Goal: Information Seeking & Learning: Learn about a topic

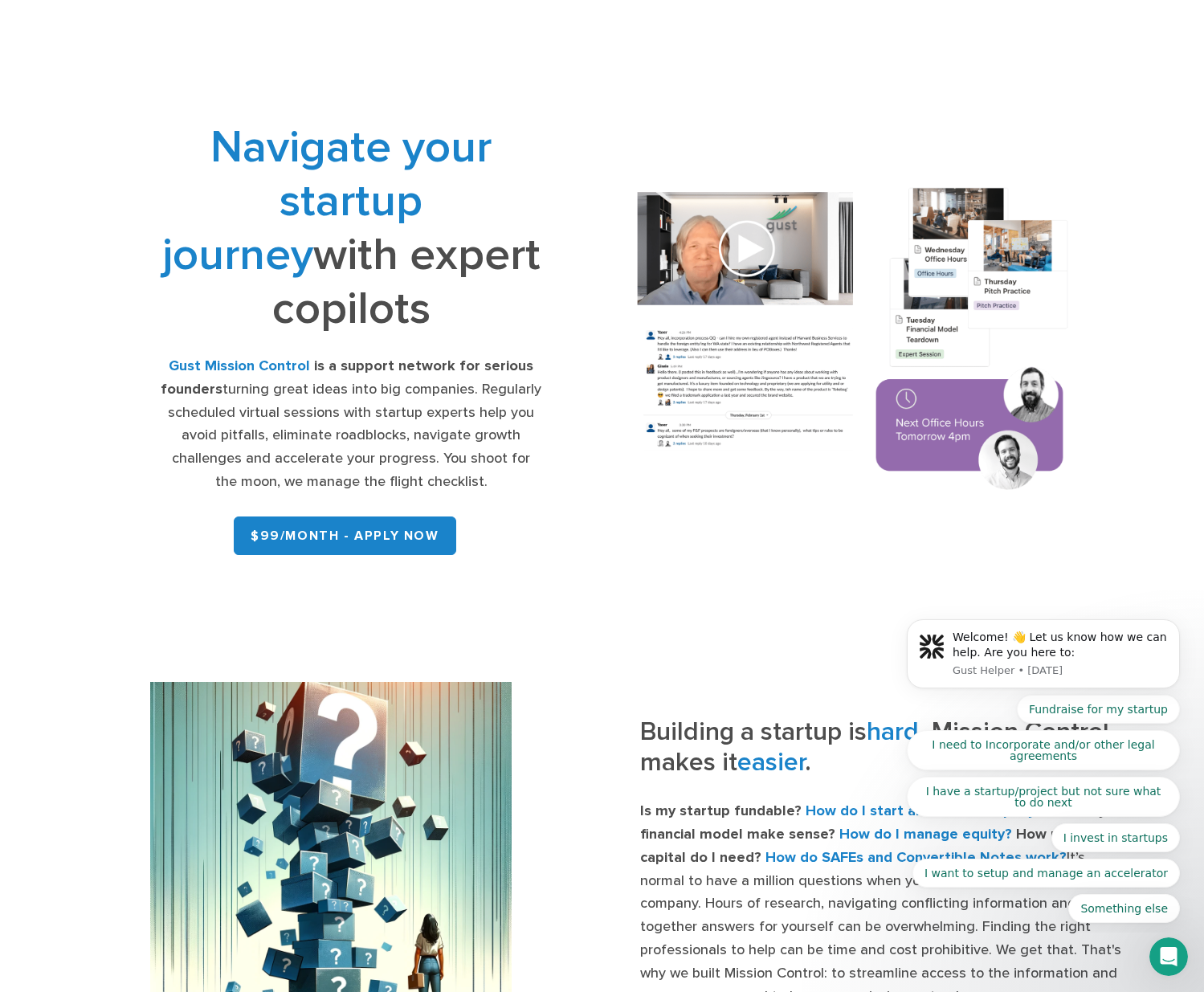
drag, startPoint x: 478, startPoint y: 475, endPoint x: 154, endPoint y: 368, distance: 341.2
click at [154, 368] on div "Navigate your startup journey with expert copilots Gust Mission Control is a su…" at bounding box center [351, 341] width 502 height 441
copy div "Gust Mission Control is a support network for serious founders turning great id…"
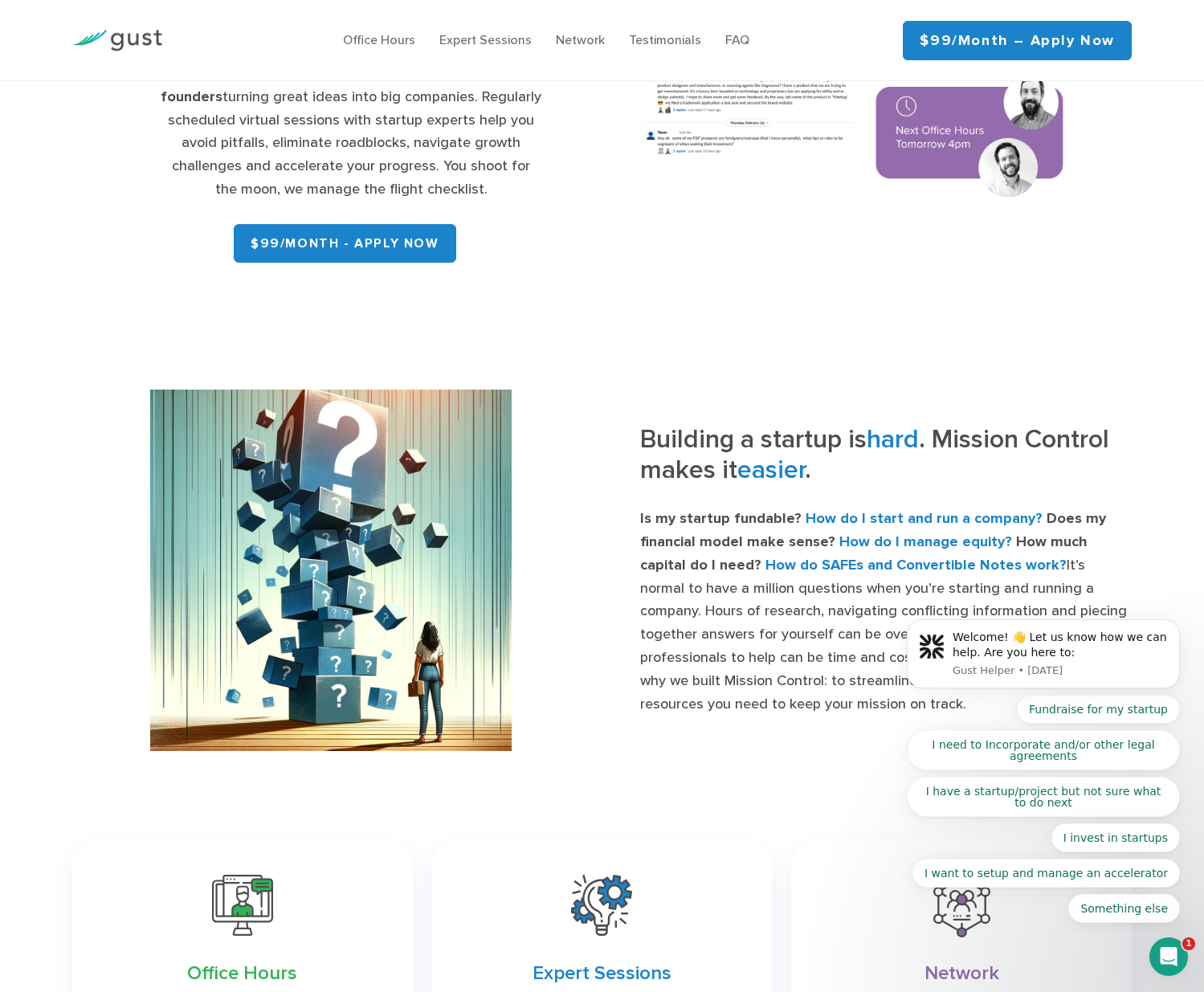
scroll to position [314, 0]
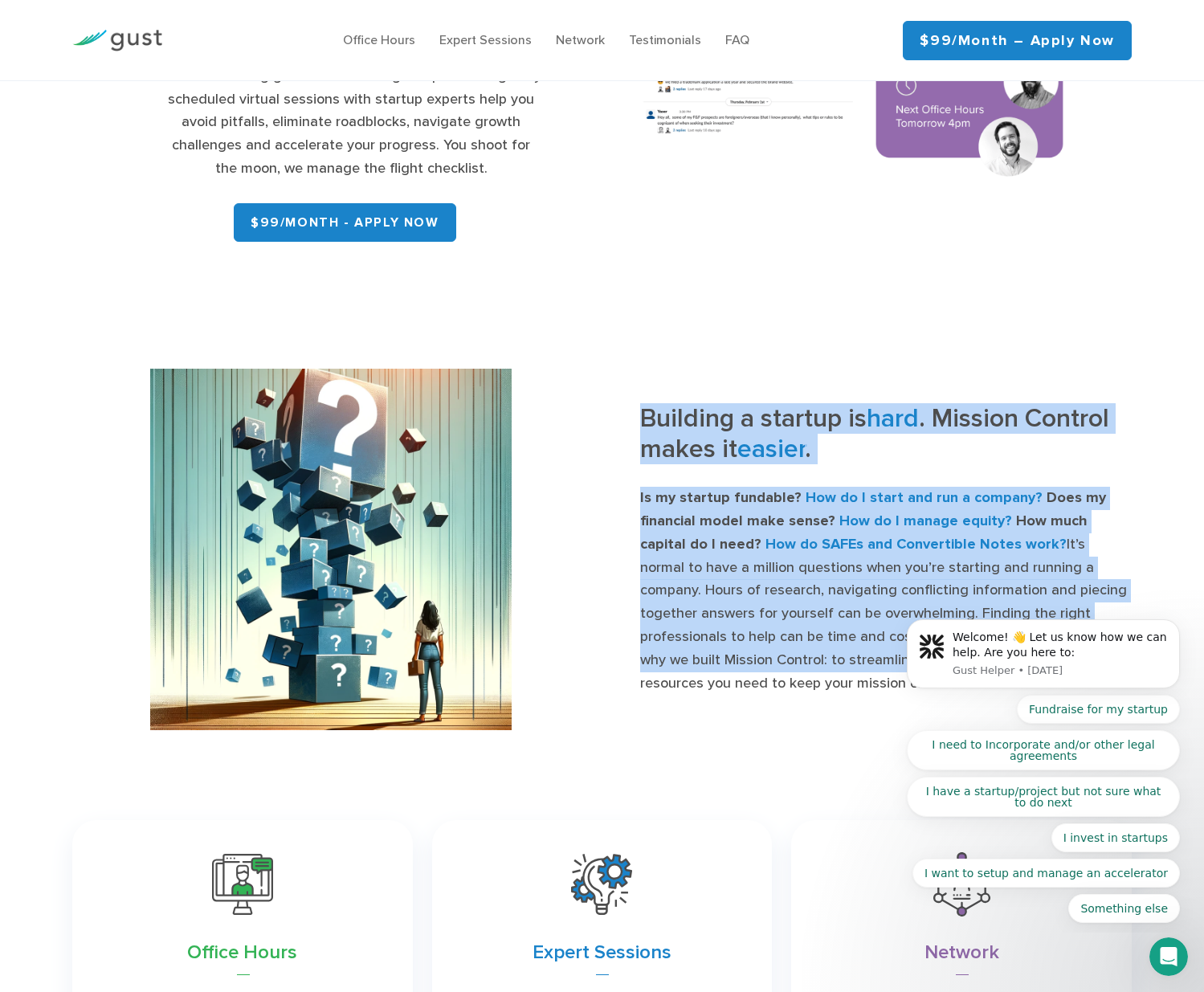
drag, startPoint x: 643, startPoint y: 417, endPoint x: 759, endPoint y: 641, distance: 252.3
click at [759, 643] on div "Building a startup is hard . Mission Control makes it easier . Is my startup fu…" at bounding box center [887, 549] width 493 height 292
click at [605, 542] on div "Building a startup is hard . Mission Control makes it easier . Is my startup fu…" at bounding box center [874, 549] width 543 height 292
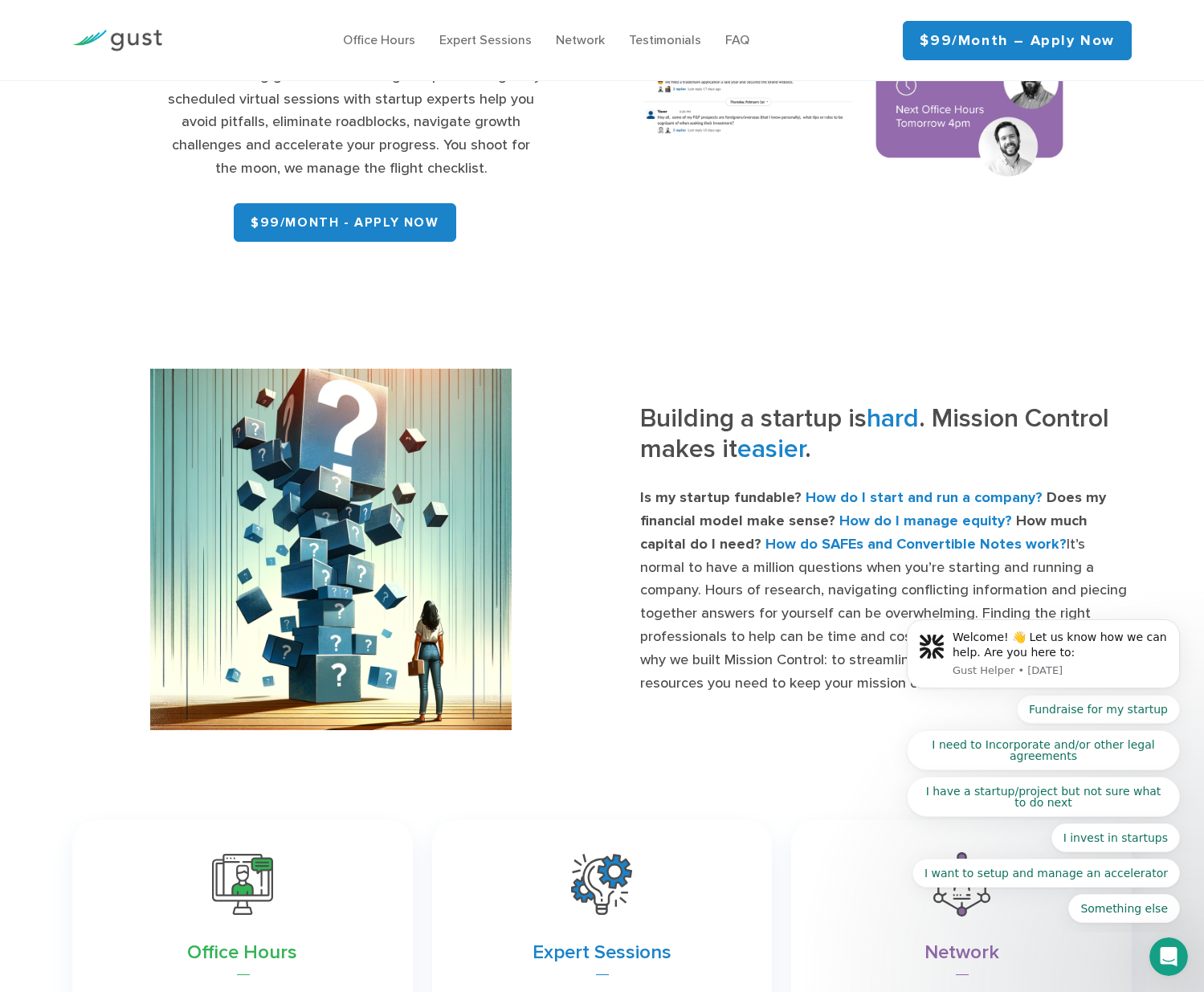
click at [630, 428] on div "Building a startup is hard . Mission Control makes it easier . Is my startup fu…" at bounding box center [874, 549] width 543 height 292
drag, startPoint x: 639, startPoint y: 412, endPoint x: 763, endPoint y: 677, distance: 292.6
click at [763, 679] on div "Building a startup is hard . Mission Control makes it easier . Is my startup fu…" at bounding box center [874, 549] width 543 height 292
copy div "Building a startup is hard . Mission Control makes it easier . Is my startup fu…"
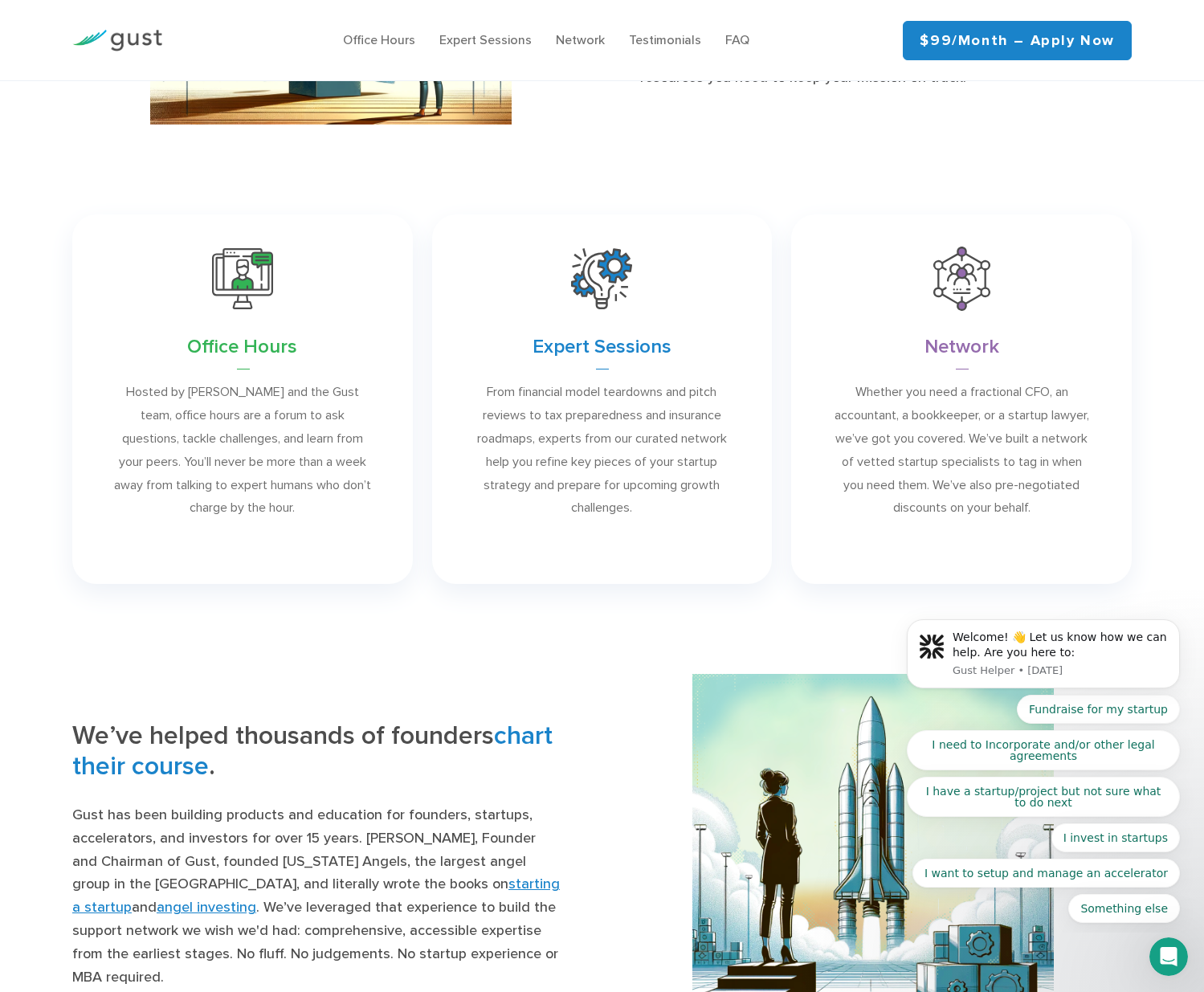
scroll to position [940, 0]
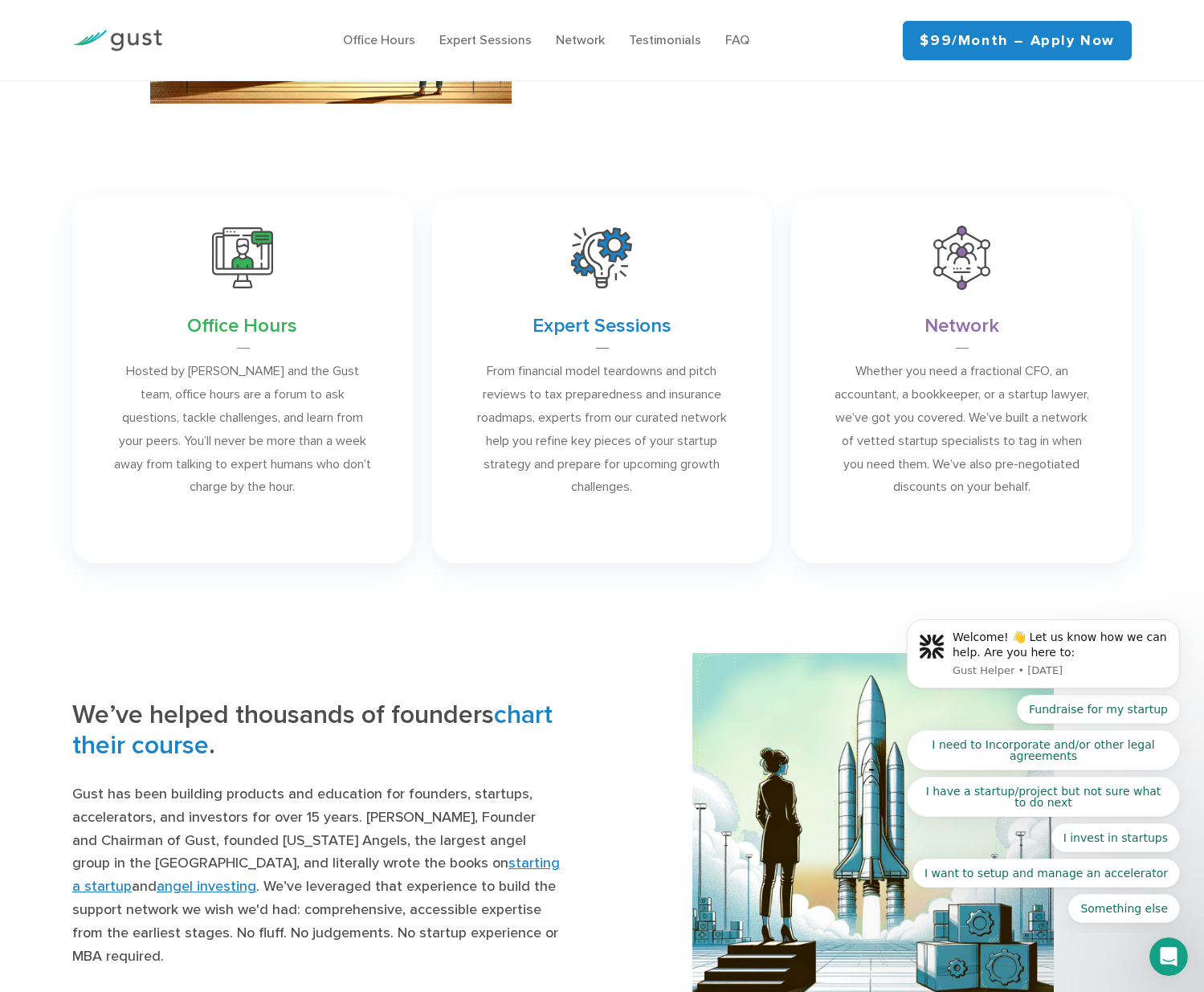
click at [111, 308] on link at bounding box center [242, 377] width 340 height 369
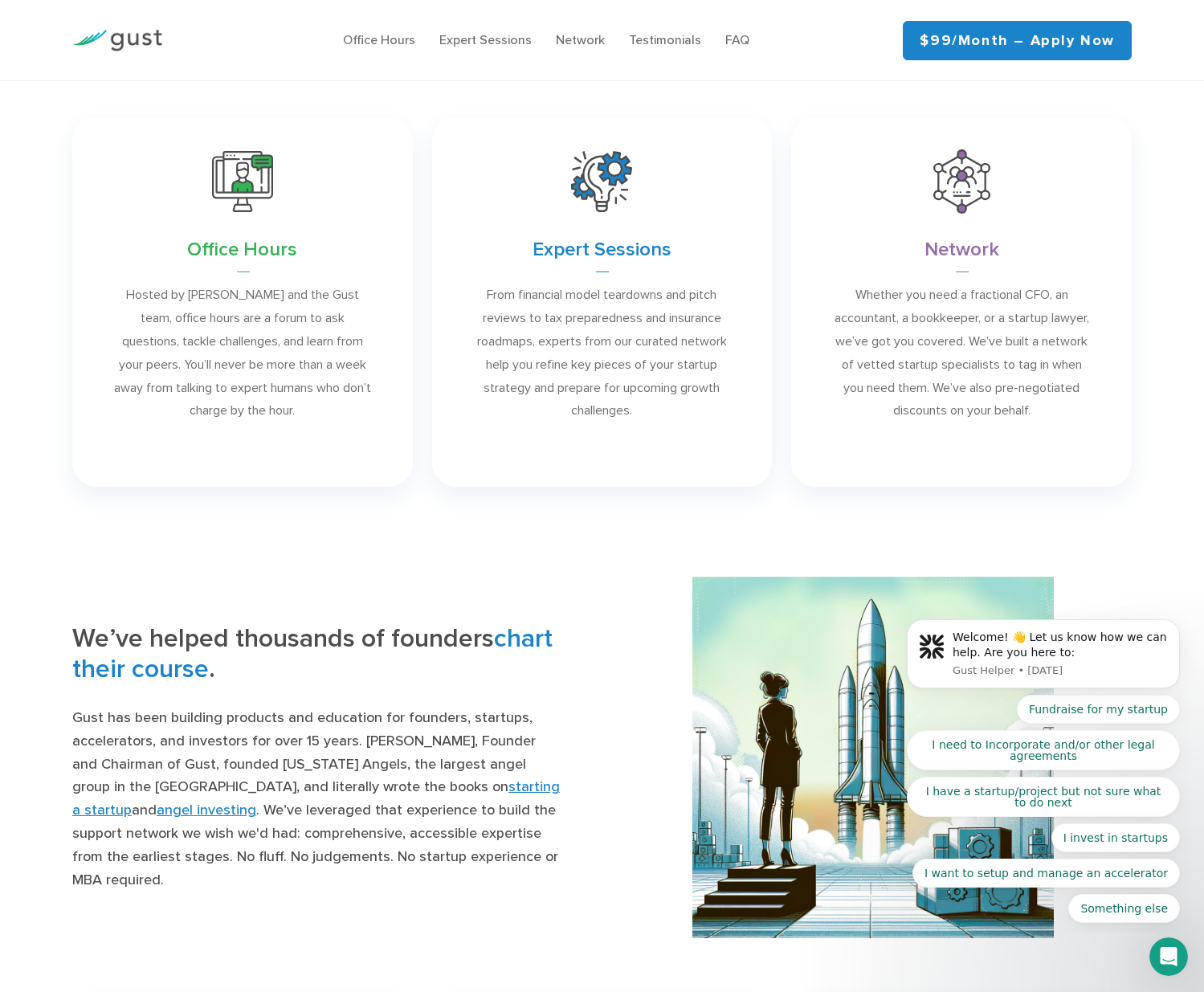
scroll to position [926, 0]
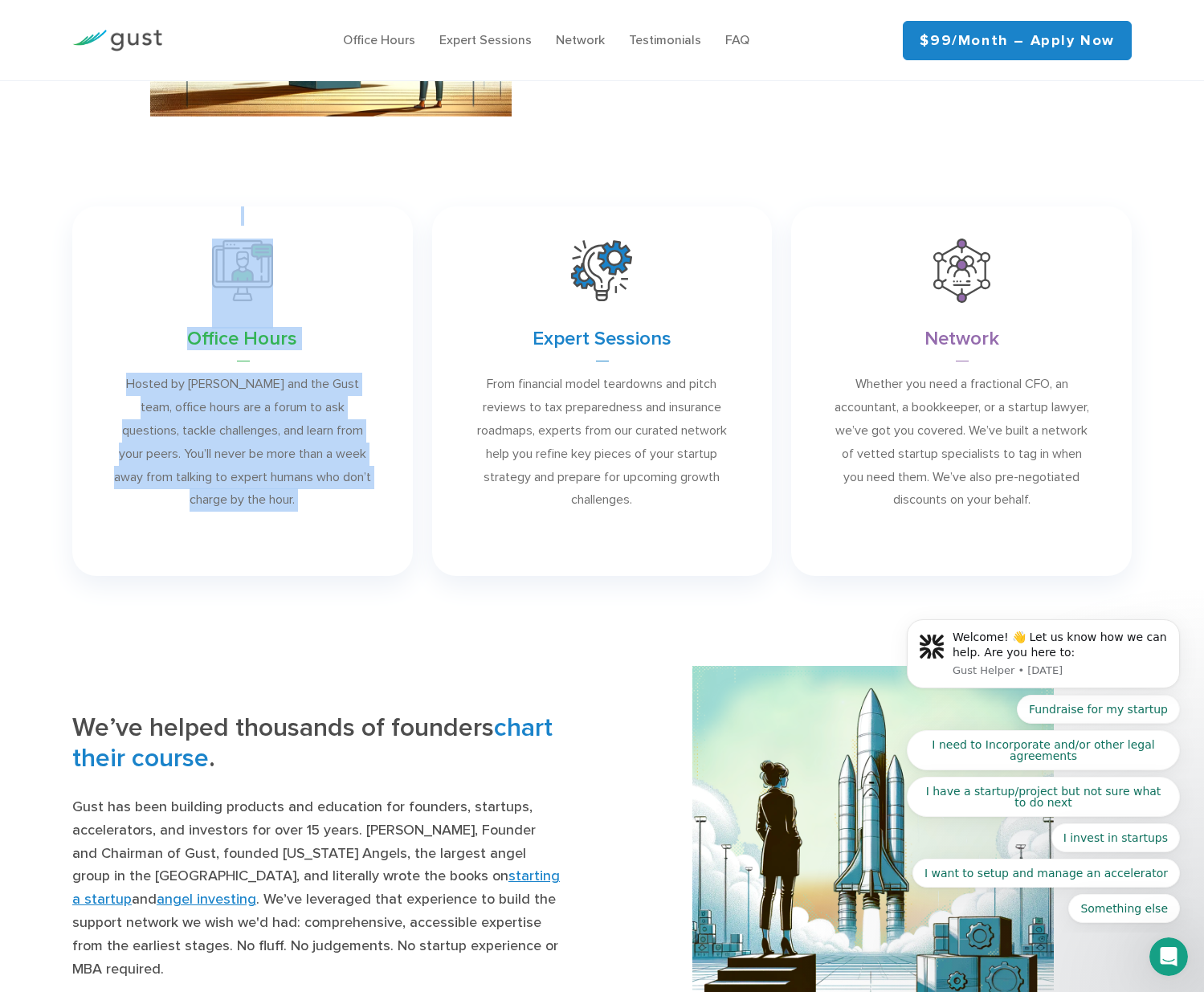
drag, startPoint x: 63, startPoint y: 181, endPoint x: 131, endPoint y: 283, distance: 122.6
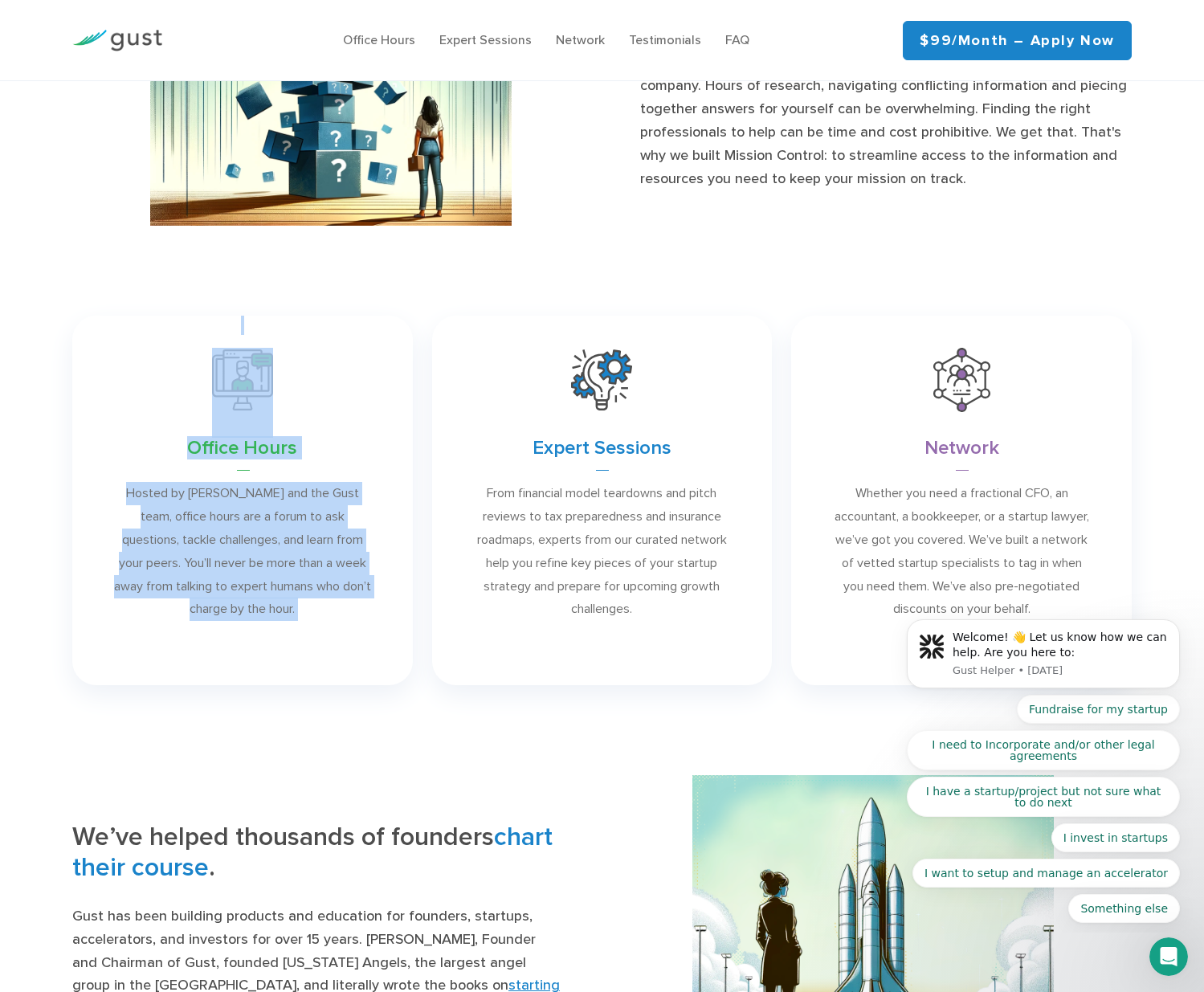
scroll to position [728, 0]
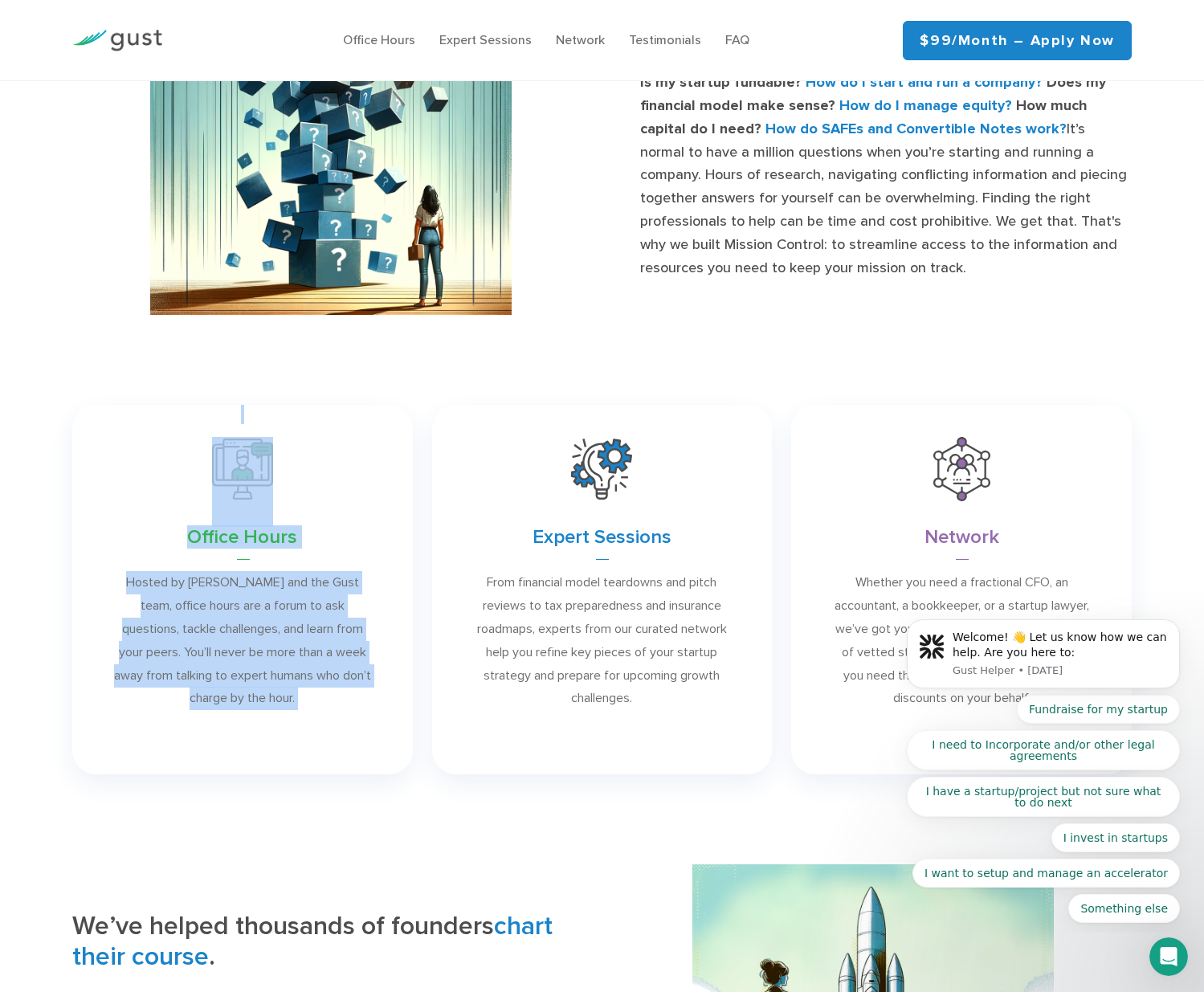
copy div "Office Hours Hosted by David S. Rose and the Gust team, office hours are a foru…"
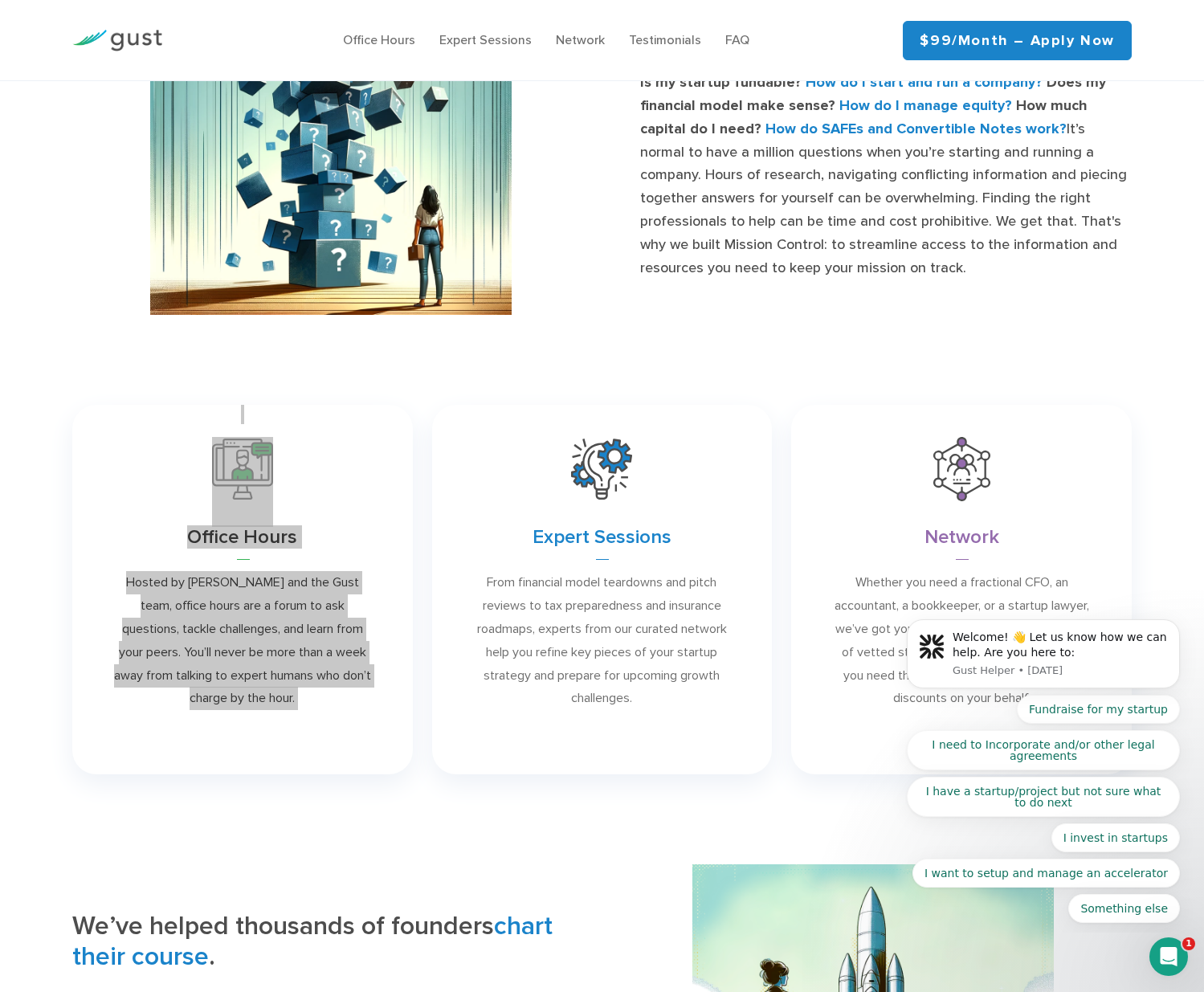
scroll to position [708, 0]
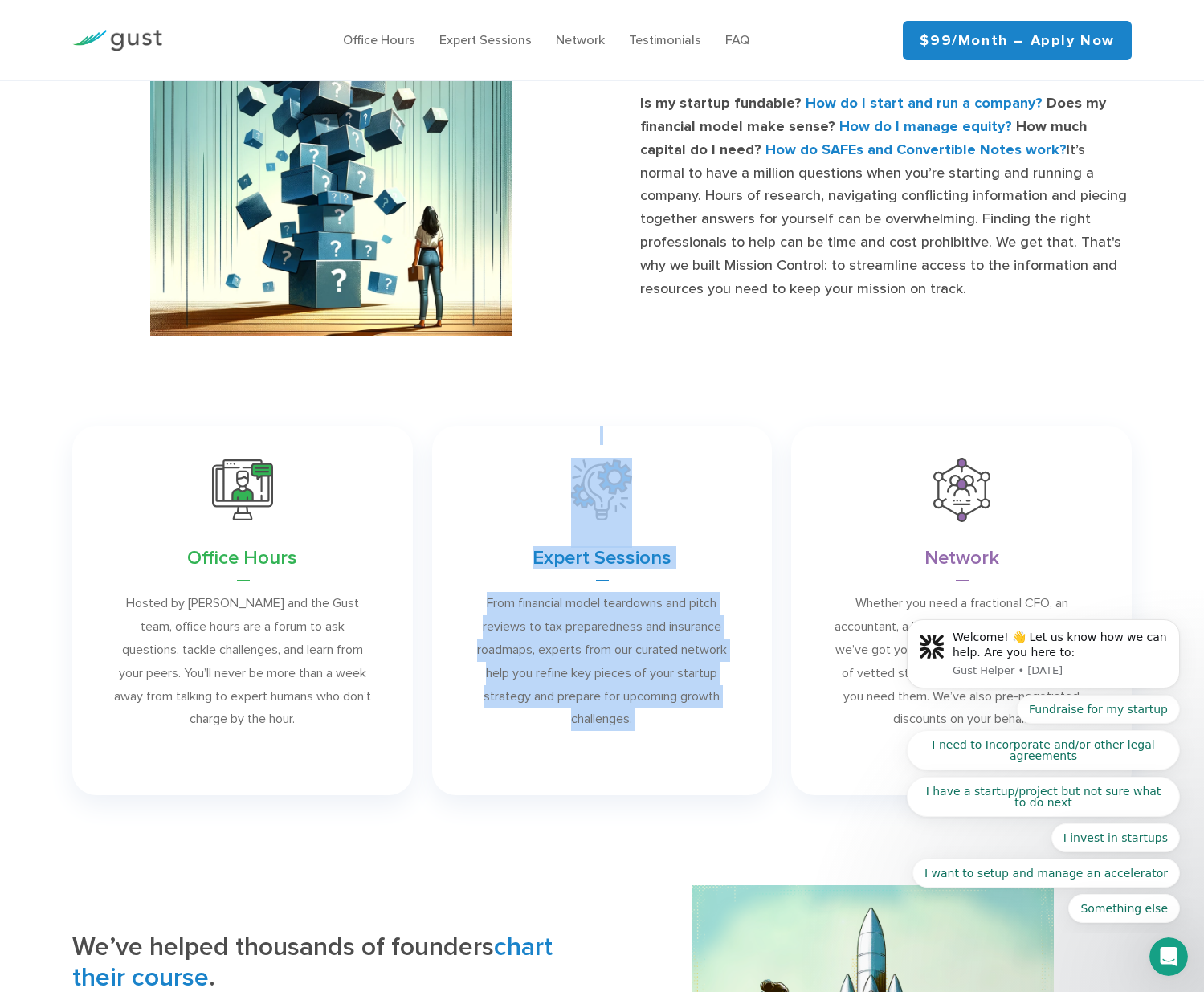
drag, startPoint x: 516, startPoint y: 417, endPoint x: 589, endPoint y: 556, distance: 157.0
click at [589, 556] on div "Expert Sessions From financial model teardowns and pitch reviews to tax prepare…" at bounding box center [602, 610] width 360 height 388
copy div "Expert Sessions From financial model teardowns and pitch reviews to tax prepare…"
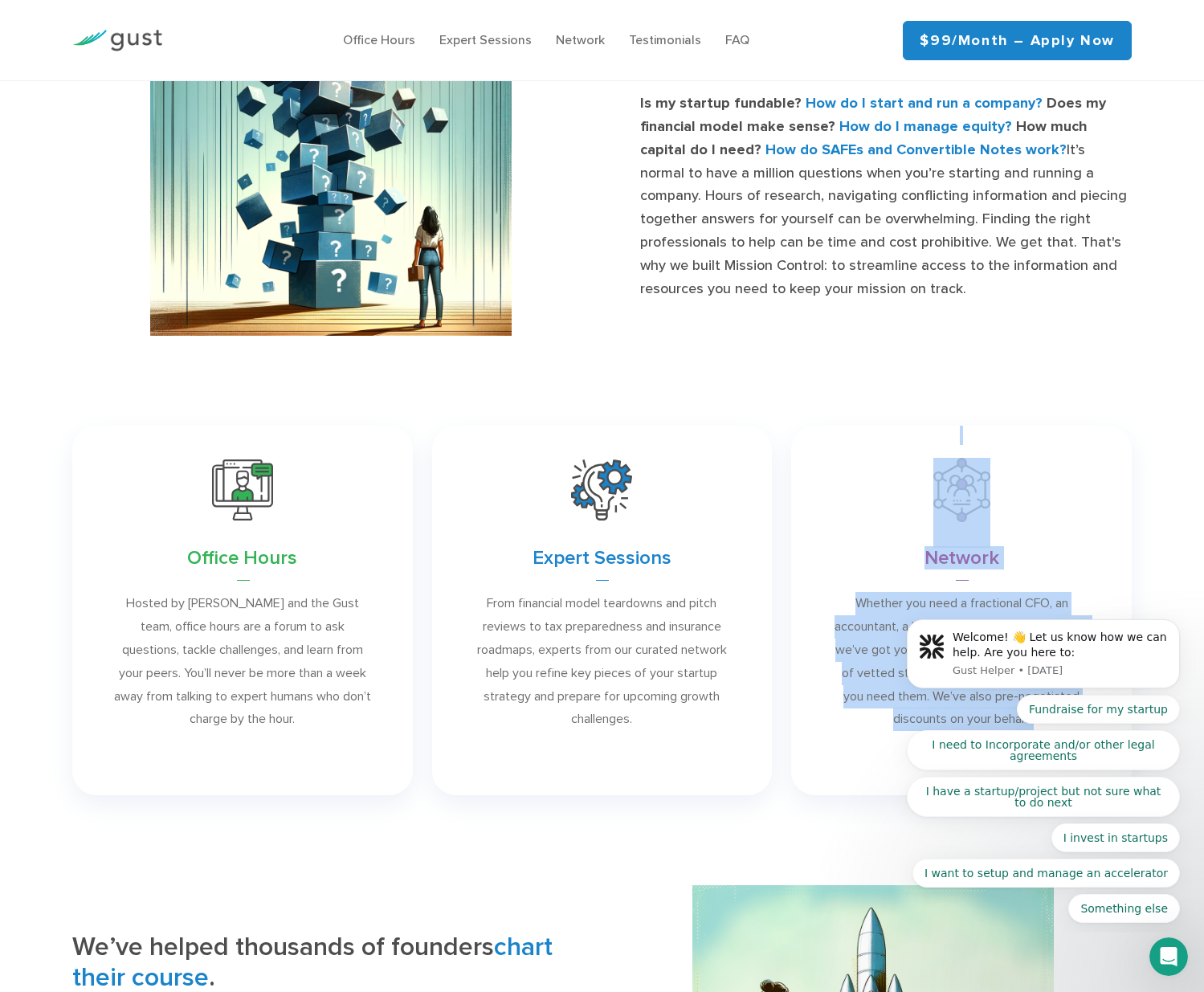
drag, startPoint x: 880, startPoint y: 408, endPoint x: 996, endPoint y: 579, distance: 206.6
copy div "Network Whether you need a fractional CFO, an accountant, a bookkeeper, or a st…"
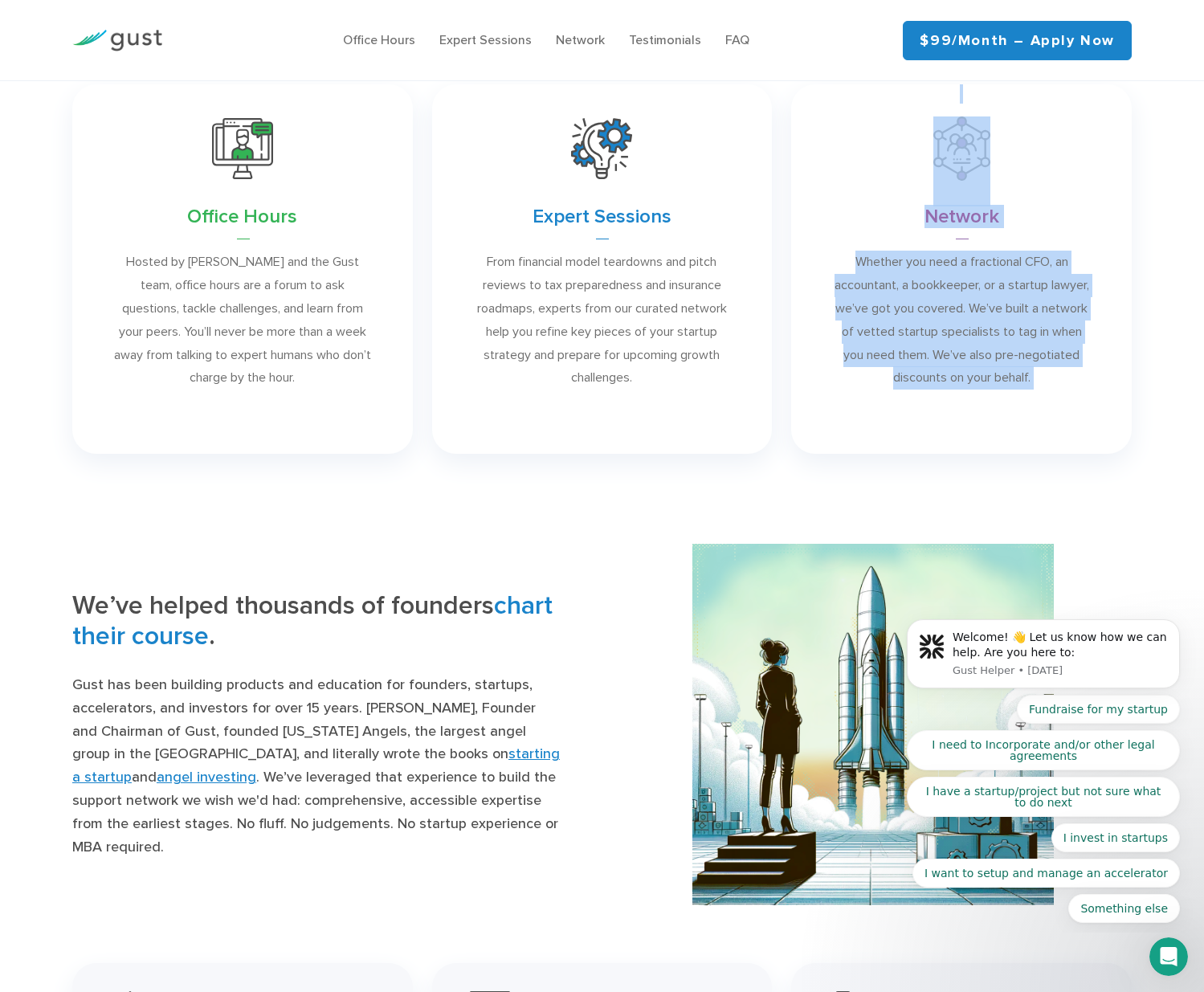
scroll to position [1357, 0]
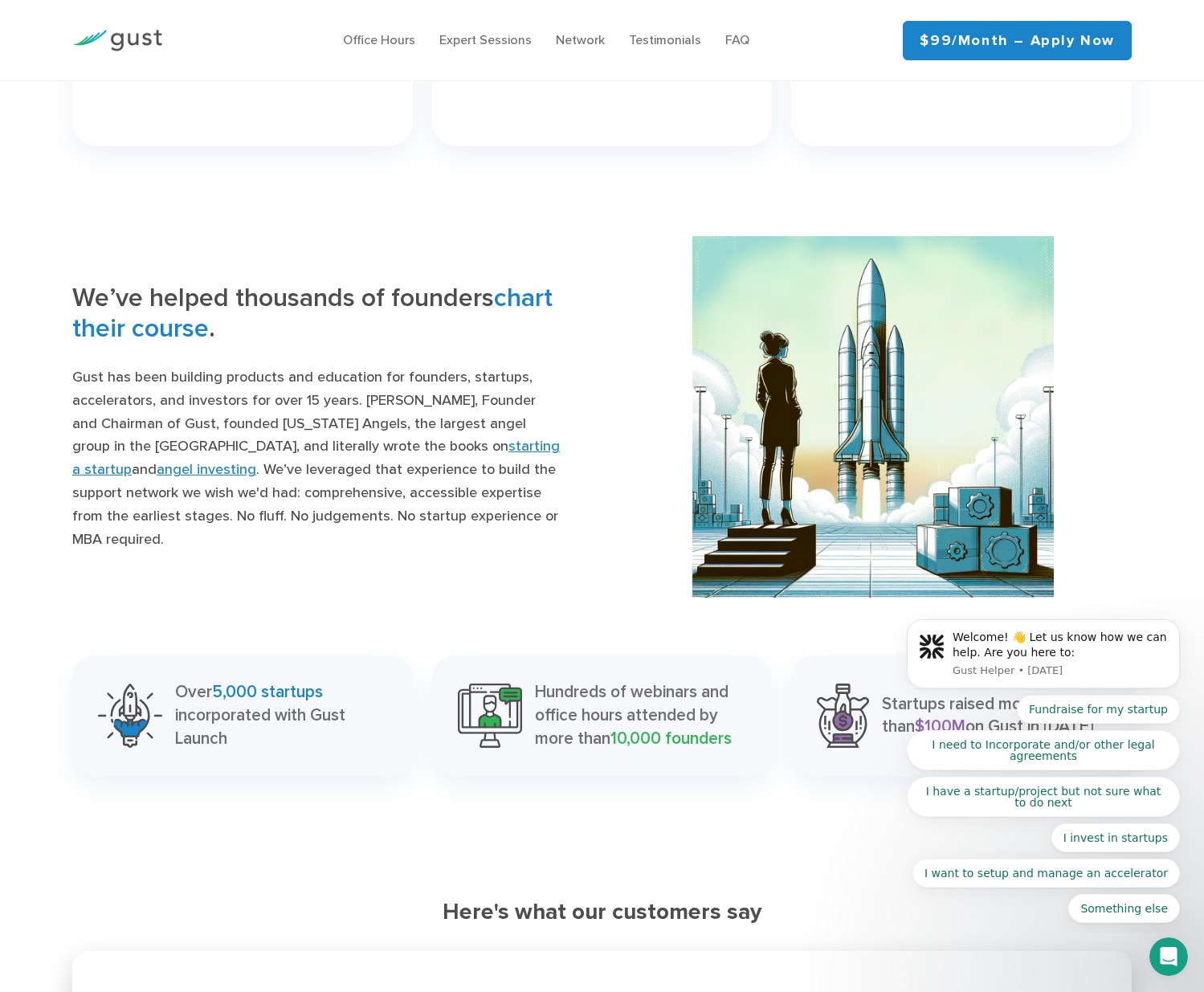
click at [512, 529] on p "Gust has been building products and education for founders, startups, accelerat…" at bounding box center [318, 459] width 493 height 185
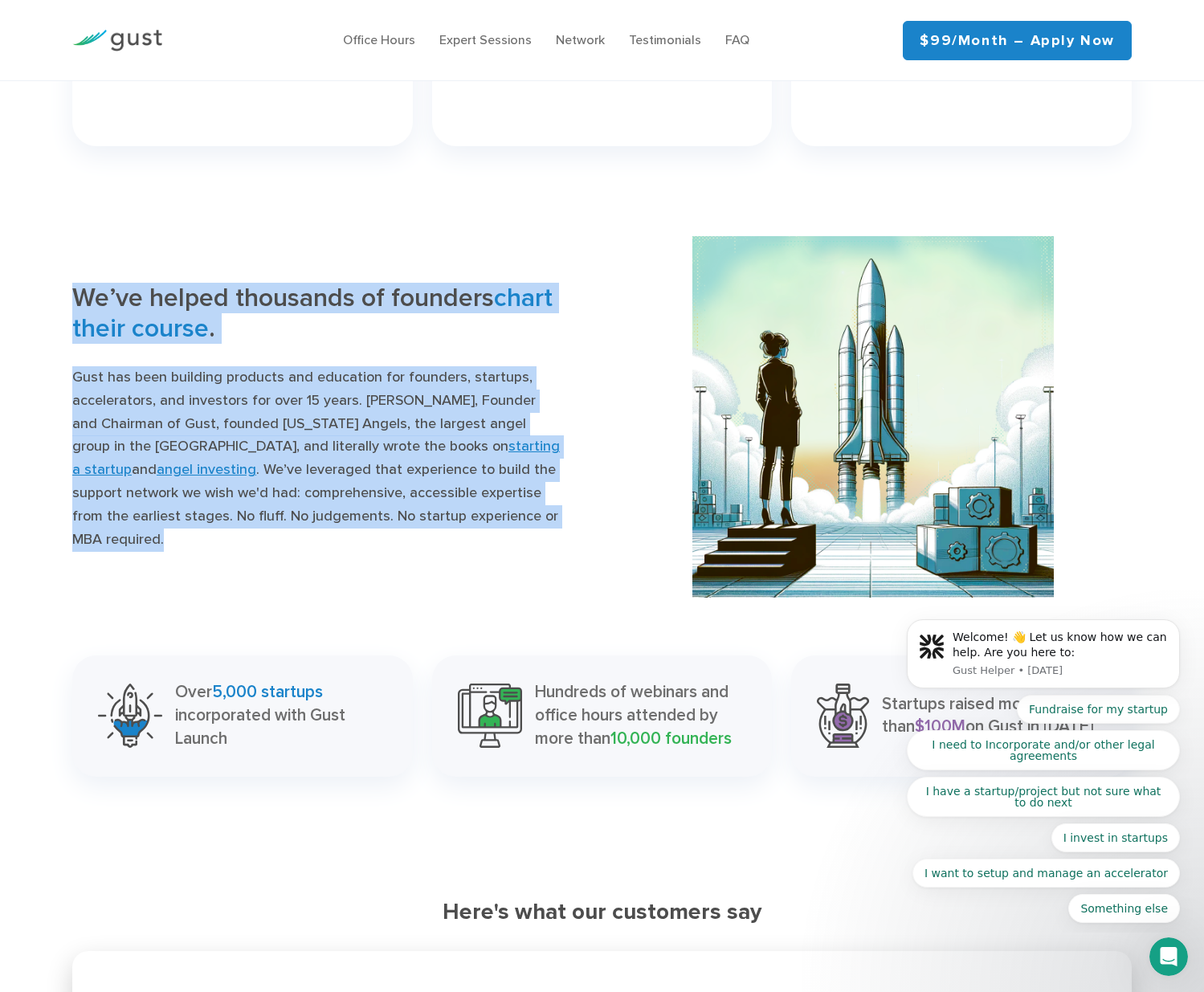
drag, startPoint x: 510, startPoint y: 519, endPoint x: 69, endPoint y: 291, distance: 496.5
click at [69, 291] on div "We’ve helped thousands of founders chart their course . Gust has been building …" at bounding box center [331, 417] width 543 height 268
copy div "We’ve helped thousands of founders chart their course . Gust has been building …"
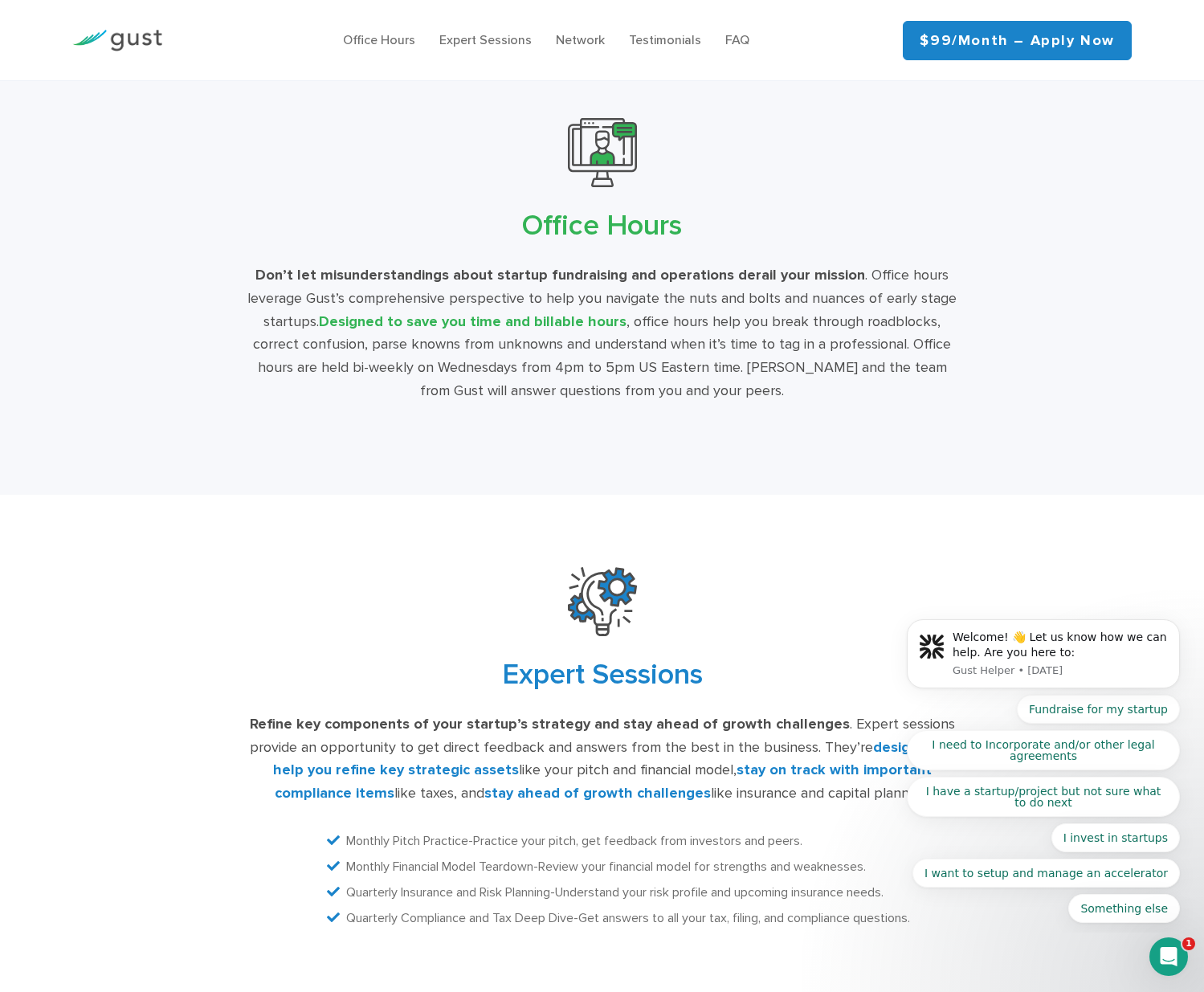
scroll to position [2724, 0]
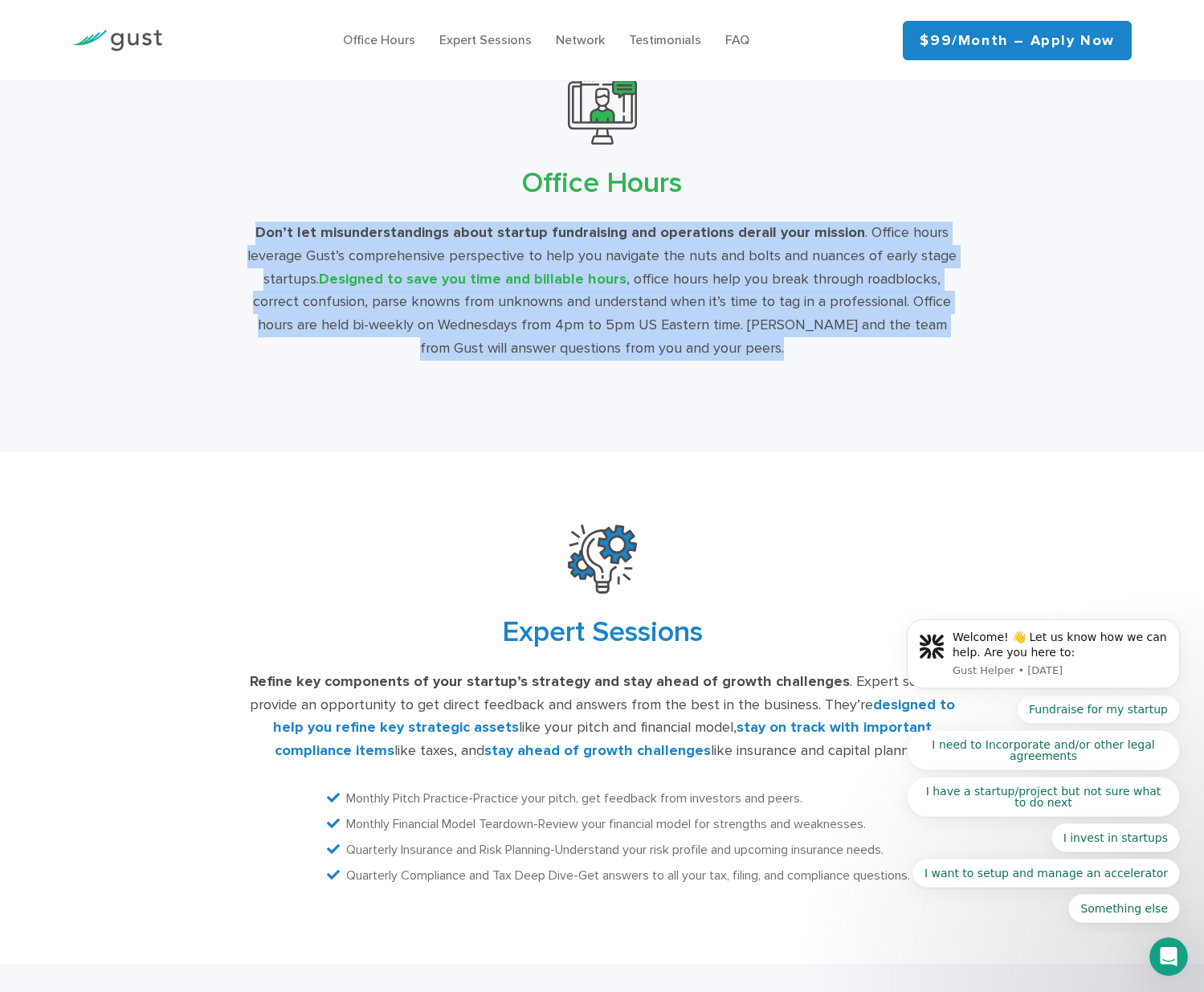
drag, startPoint x: 262, startPoint y: 214, endPoint x: 781, endPoint y: 328, distance: 531.4
click at [781, 328] on div "Don’t let misunderstandings about startup fundraising and operations derail you…" at bounding box center [602, 291] width 711 height 139
copy div "Don’t let misunderstandings about startup fundraising and operations derail you…"
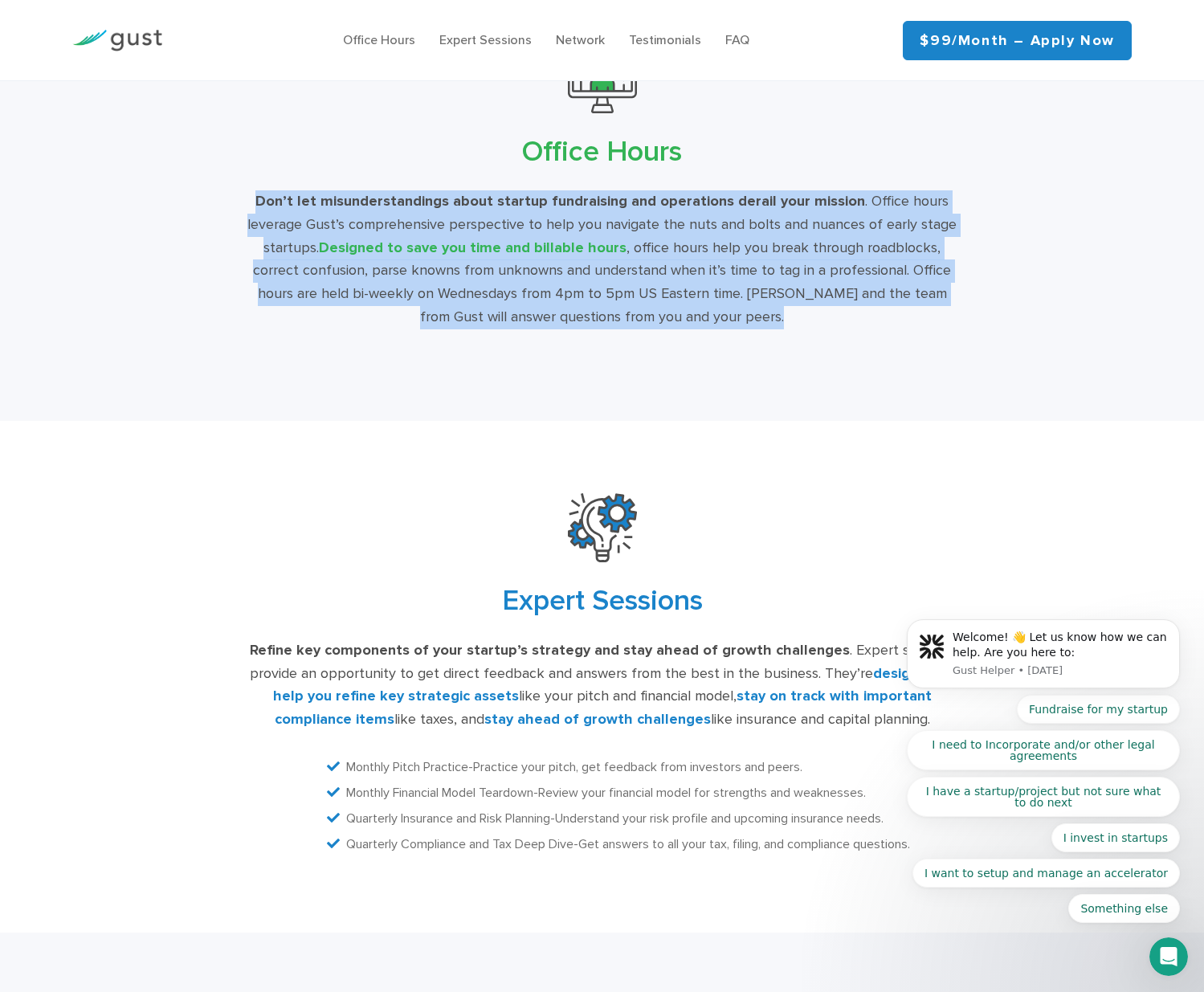
scroll to position [3034, 0]
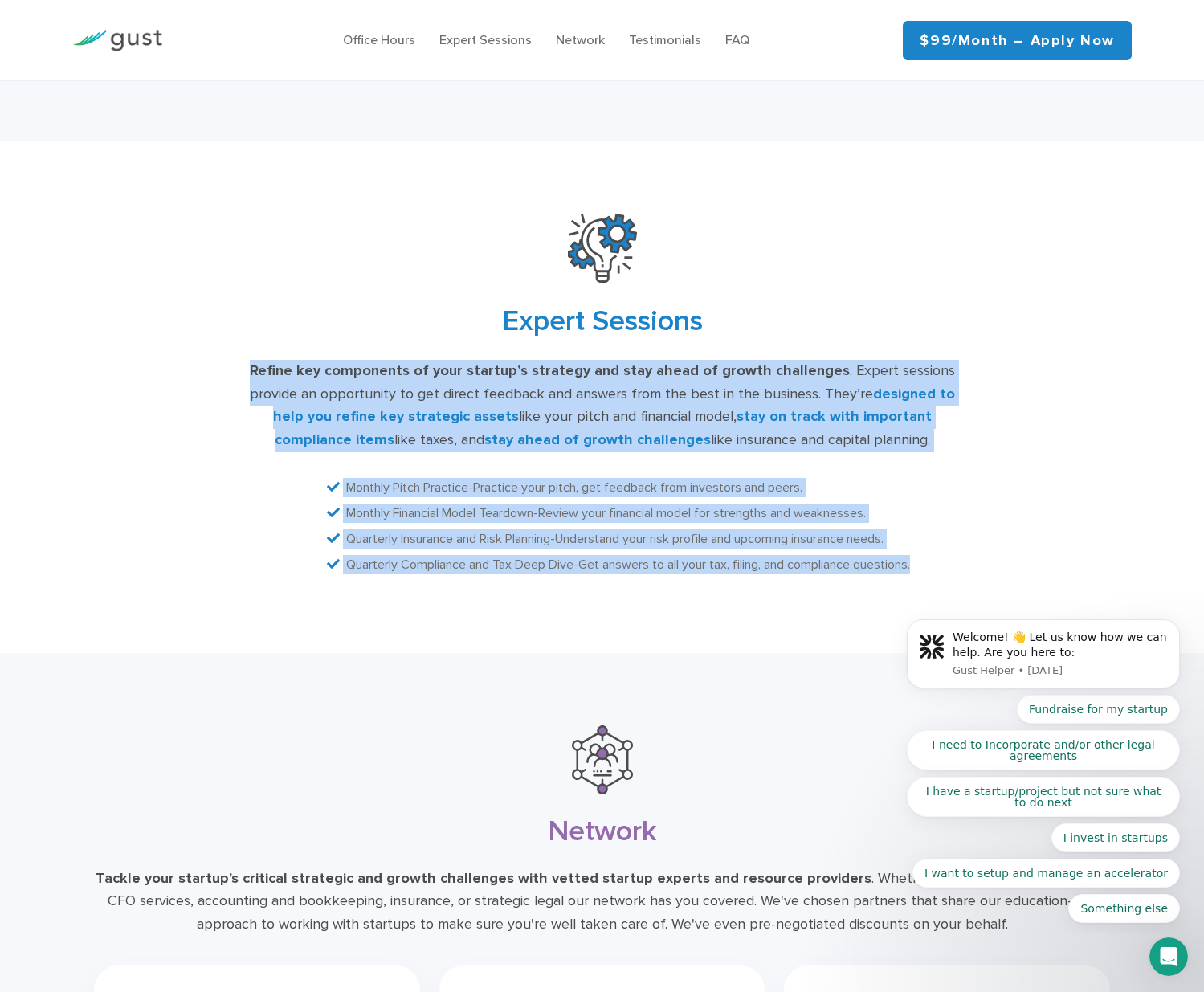
drag, startPoint x: 933, startPoint y: 542, endPoint x: 266, endPoint y: 351, distance: 693.8
click at [266, 351] on div "Expert Sessions Refine key components of your startup’s strategy and stay ahead…" at bounding box center [602, 397] width 1041 height 367
copy div "Refine key components of your startup’s strategy and stay ahead of growth chall…"
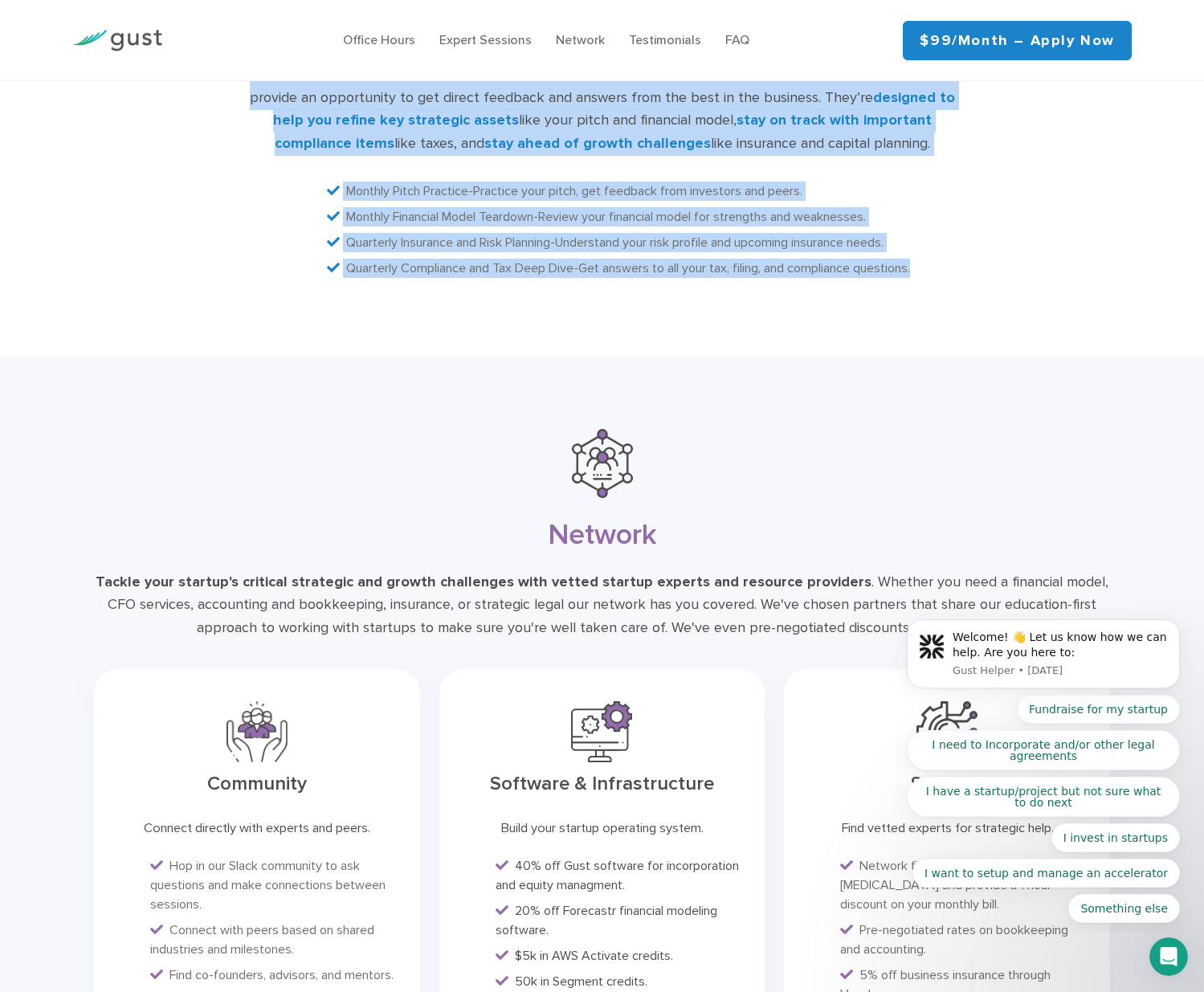
scroll to position [3500, 0]
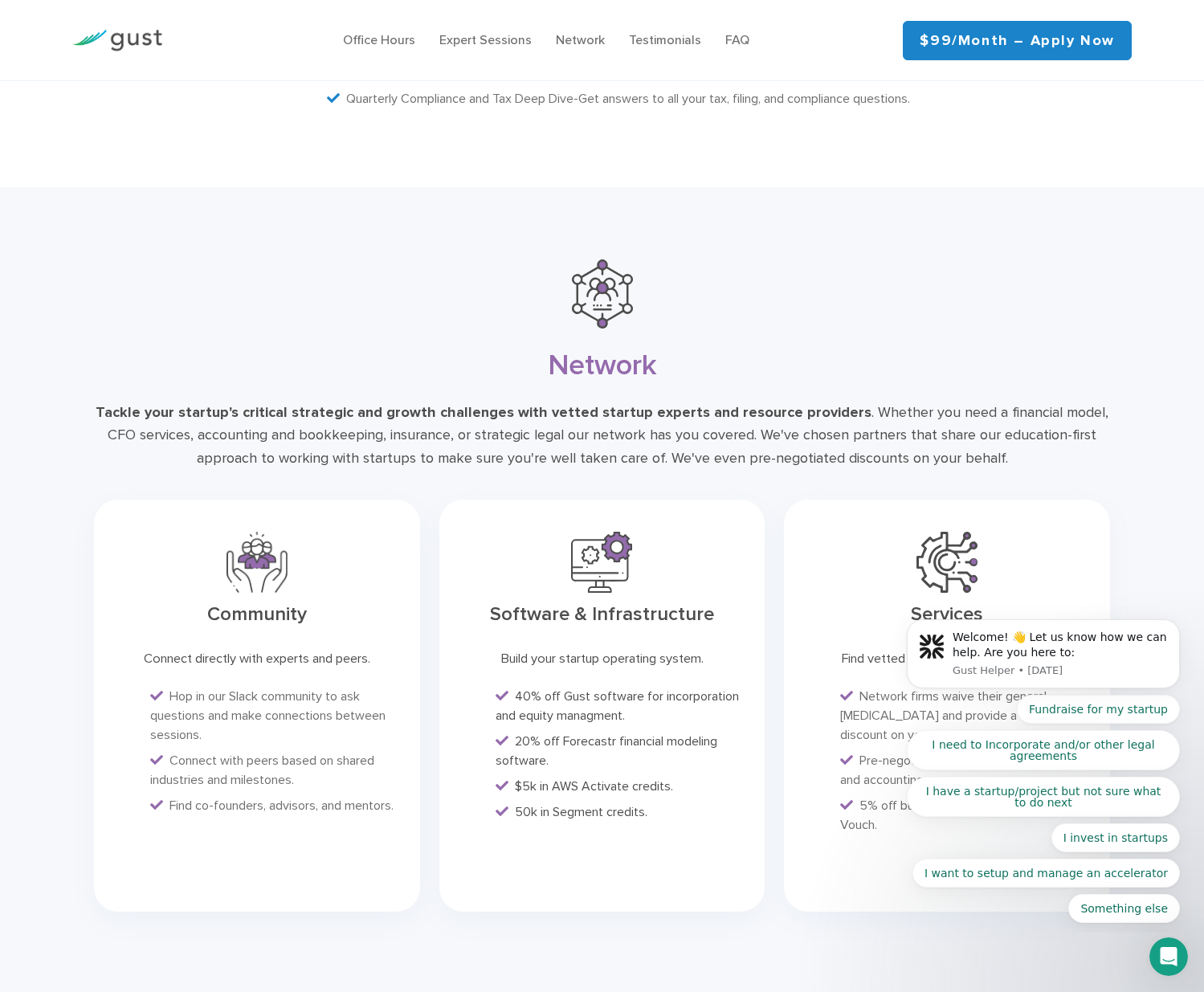
click at [981, 432] on div "Tackle your startup's critical strategic and growth challenges with vetted star…" at bounding box center [602, 436] width 1016 height 69
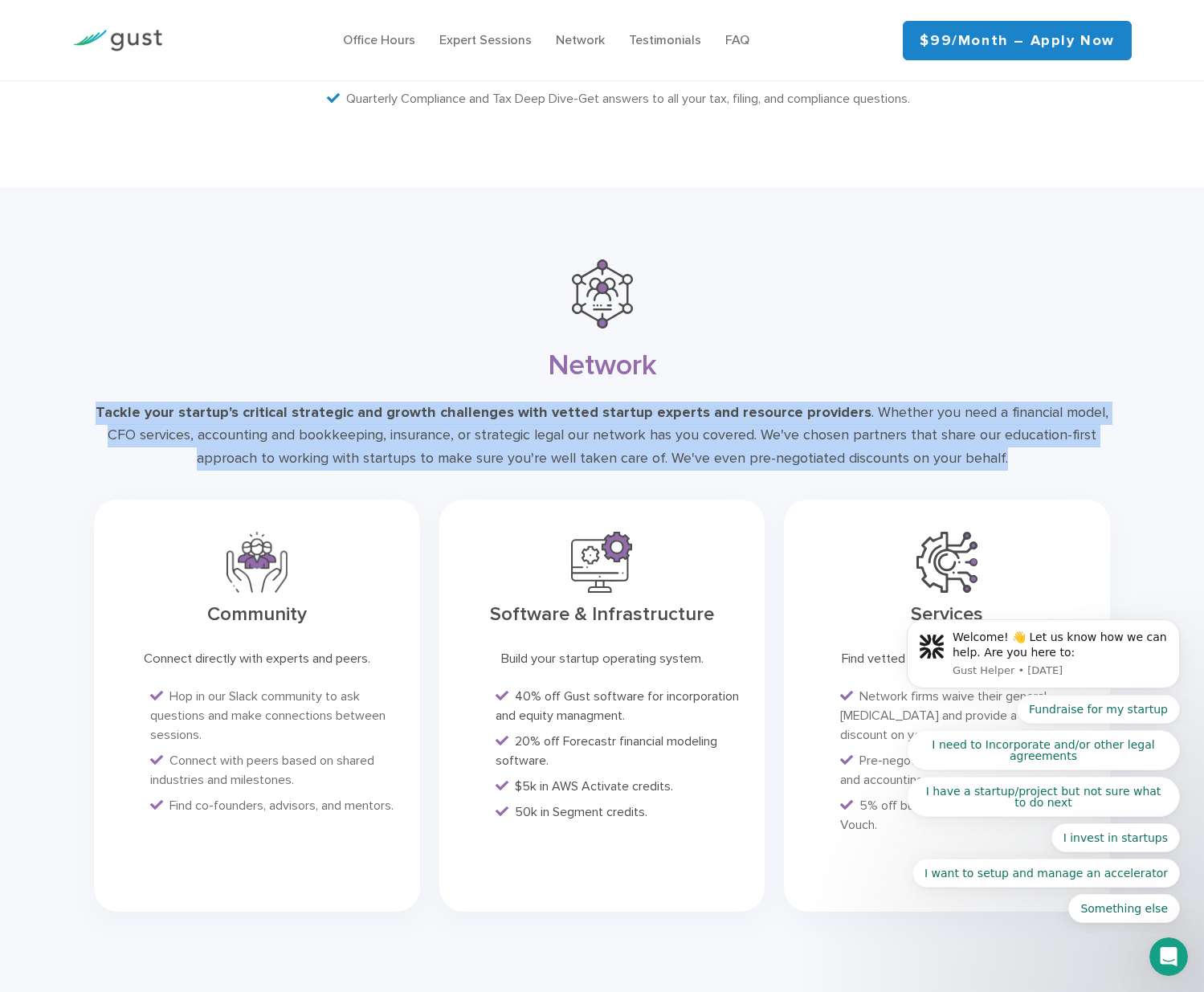
drag, startPoint x: 823, startPoint y: 408, endPoint x: -148, endPoint y: 372, distance: 971.7
copy div "Tackle your startup's critical strategic and growth challenges with vetted star…"
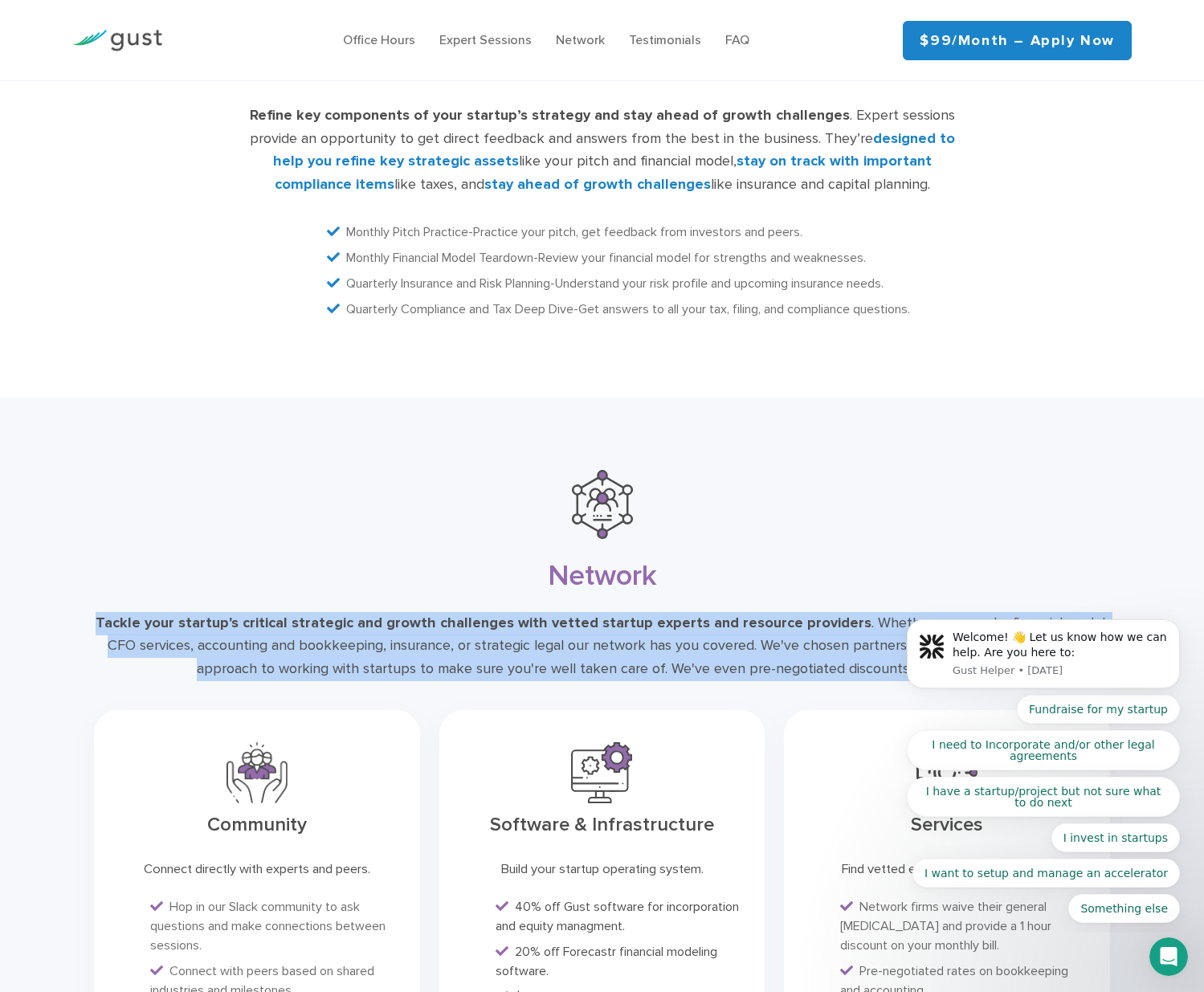
scroll to position [3239, 0]
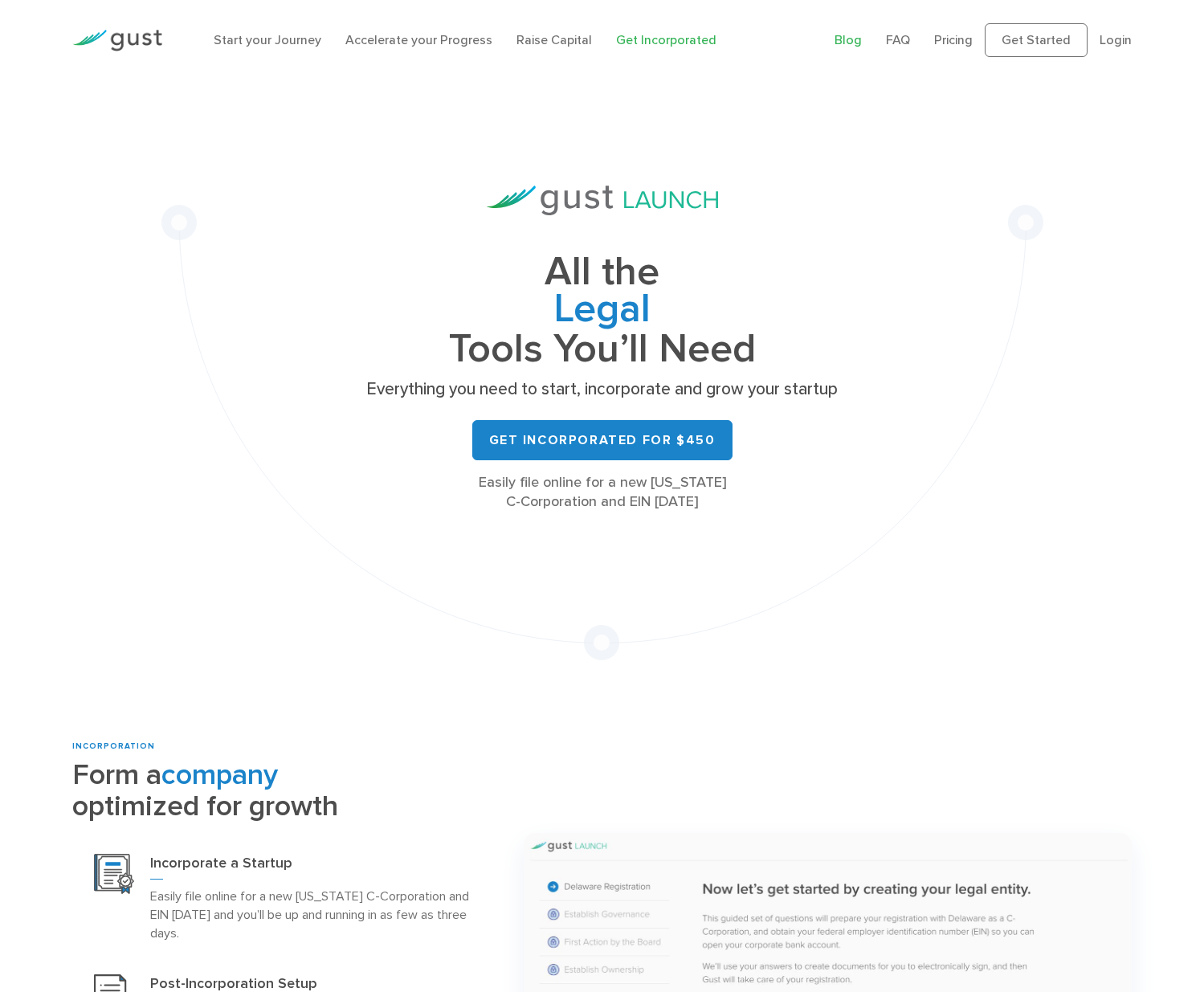
click at [857, 41] on link "Blog" at bounding box center [848, 39] width 27 height 16
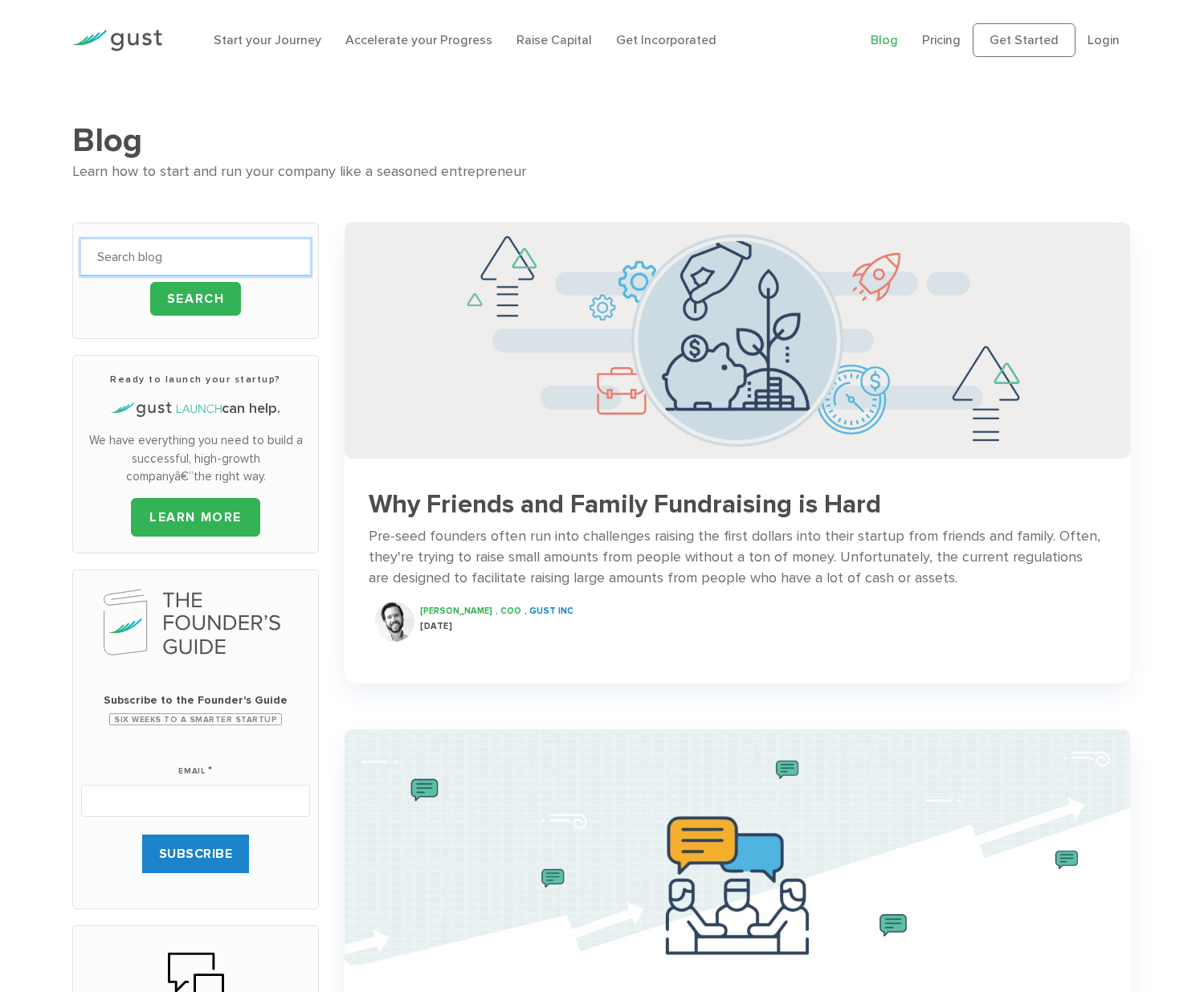
click at [253, 242] on input "text" at bounding box center [195, 257] width 229 height 36
type input ",mission control"
click at [195, 298] on input "Search" at bounding box center [196, 298] width 91 height 34
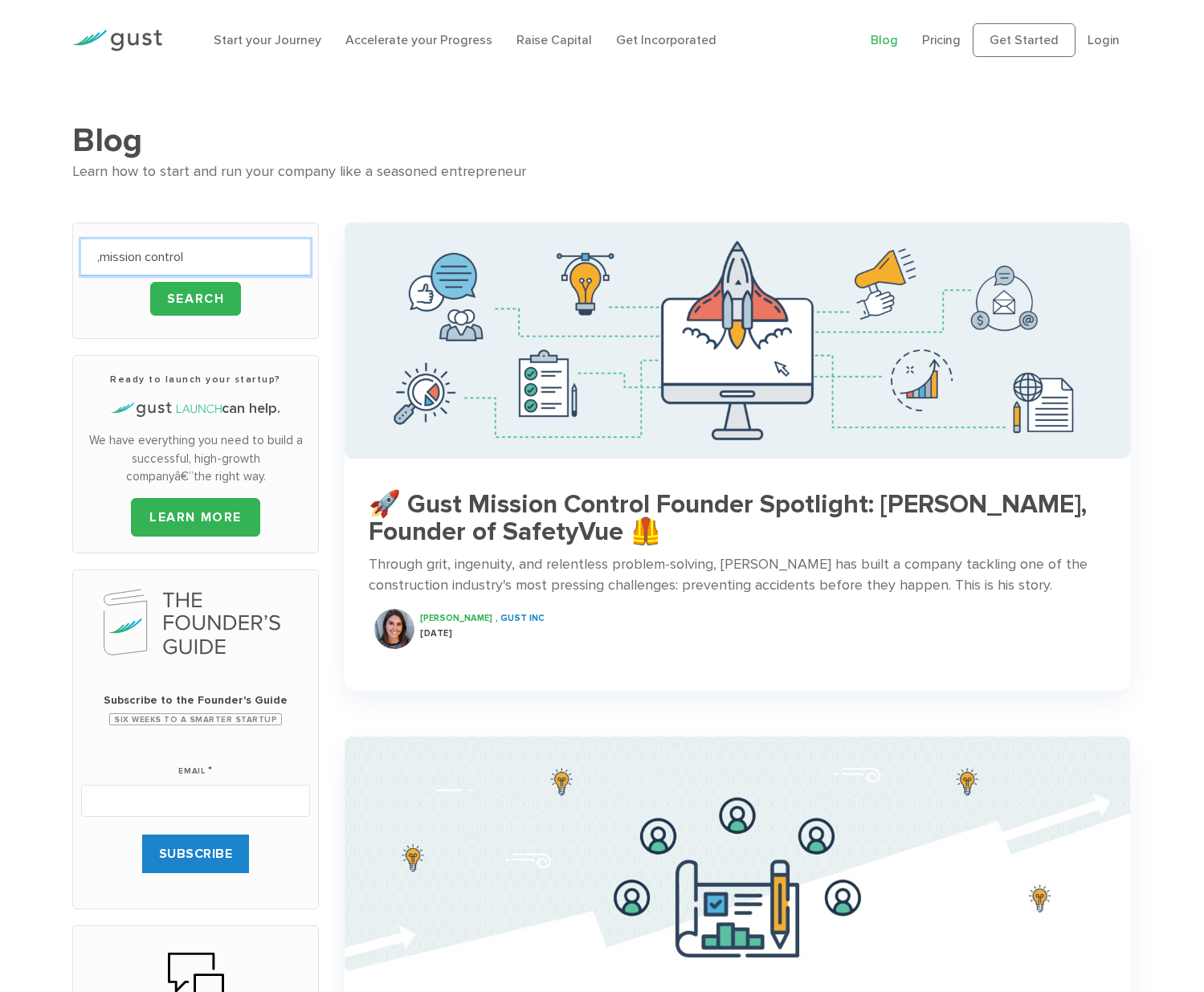
drag, startPoint x: 226, startPoint y: 256, endPoint x: -79, endPoint y: 226, distance: 306.5
type input "launch"
click at [195, 298] on input "Search" at bounding box center [196, 298] width 91 height 34
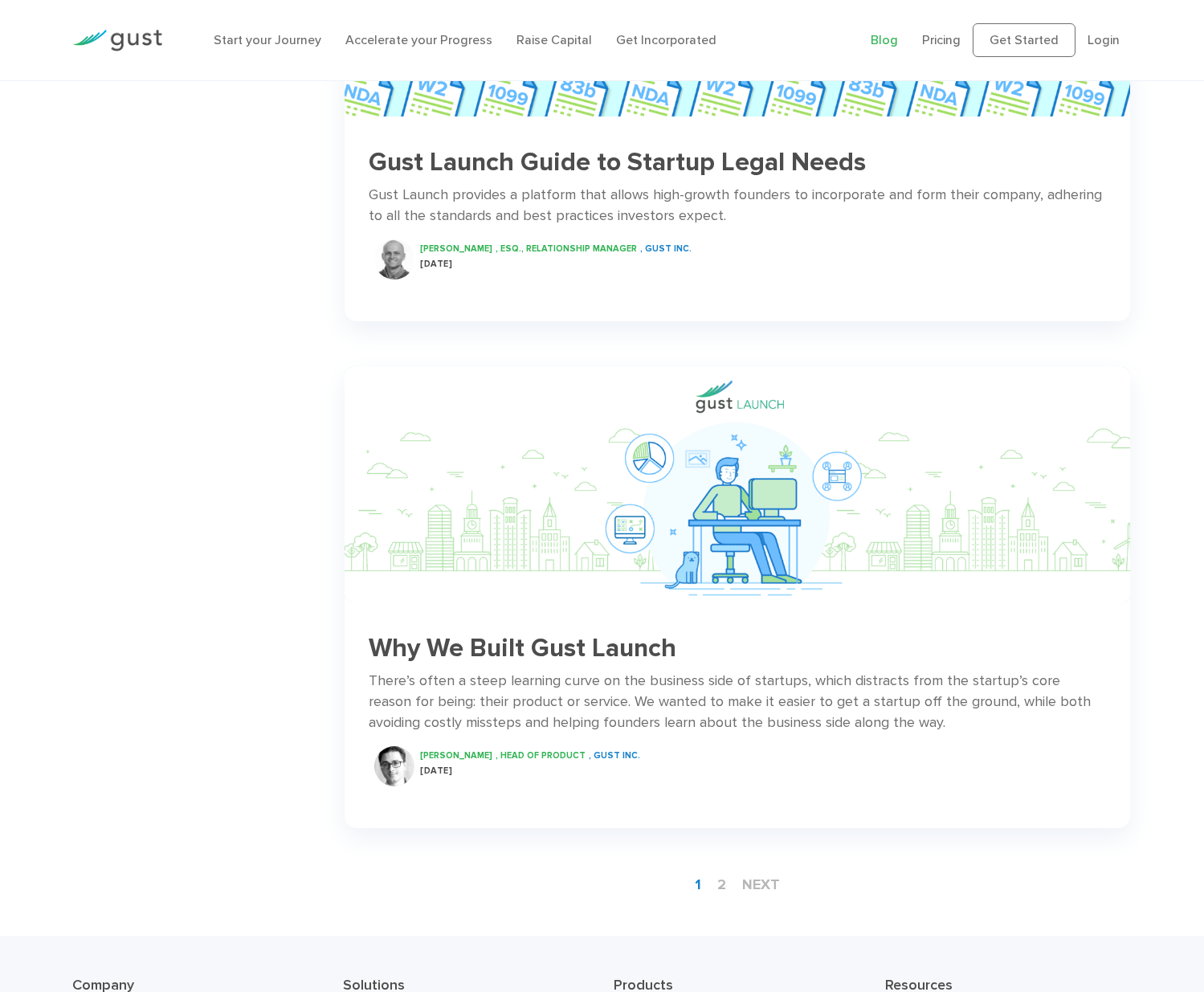
scroll to position [2187, 0]
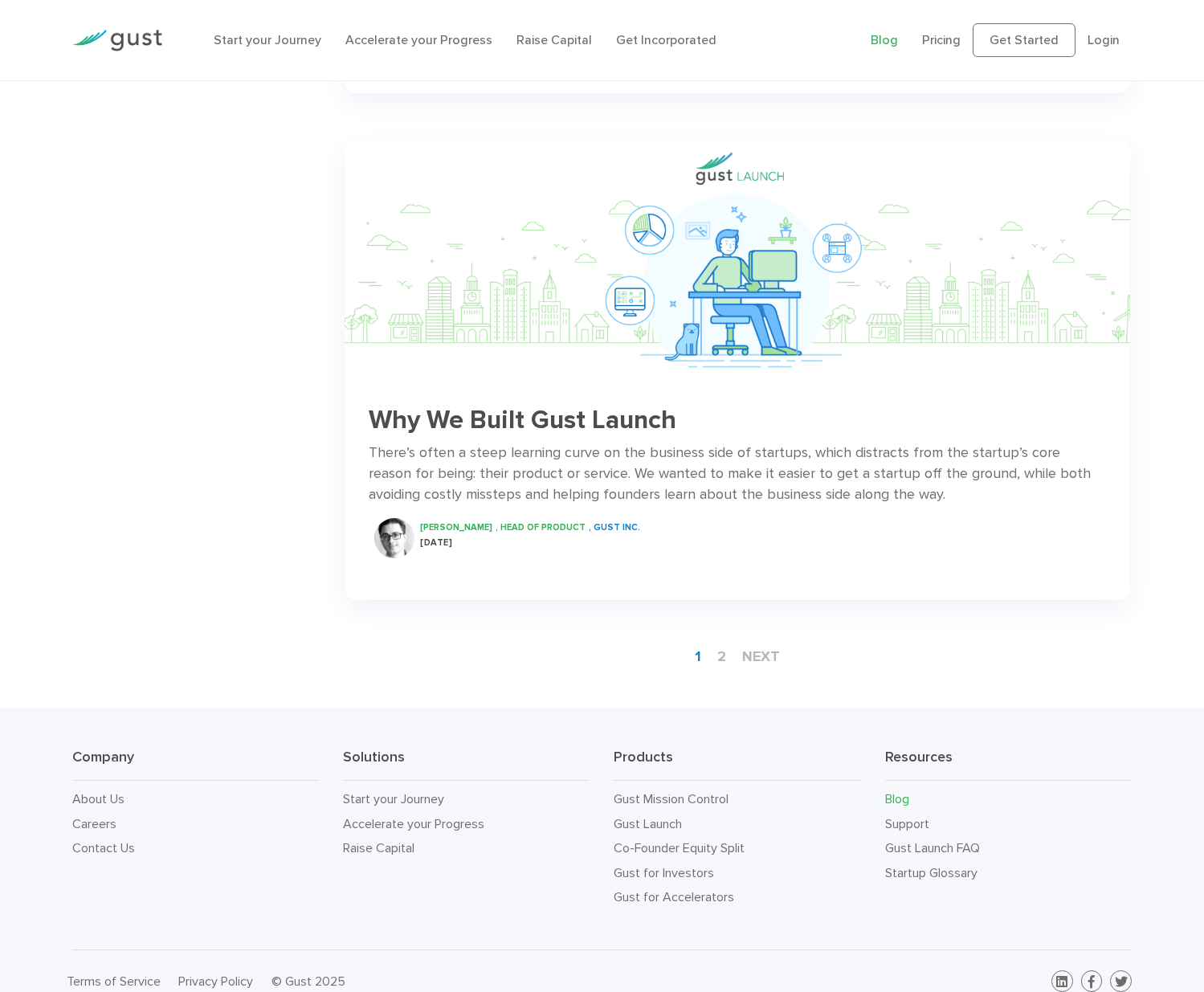
click at [631, 471] on div "There’s often a steep learning curve on the business side of startups, which di…" at bounding box center [737, 473] width 738 height 63
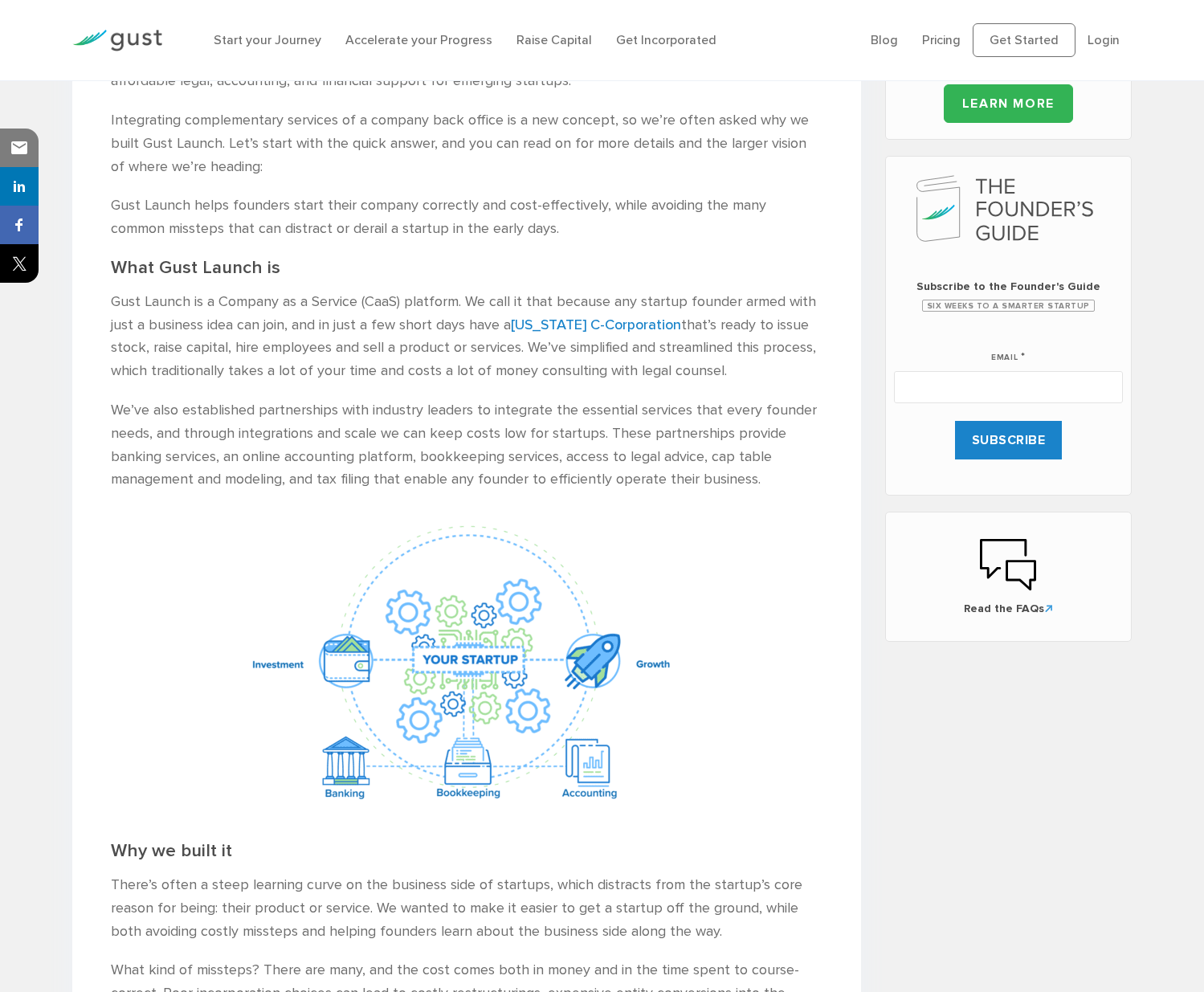
scroll to position [644, 0]
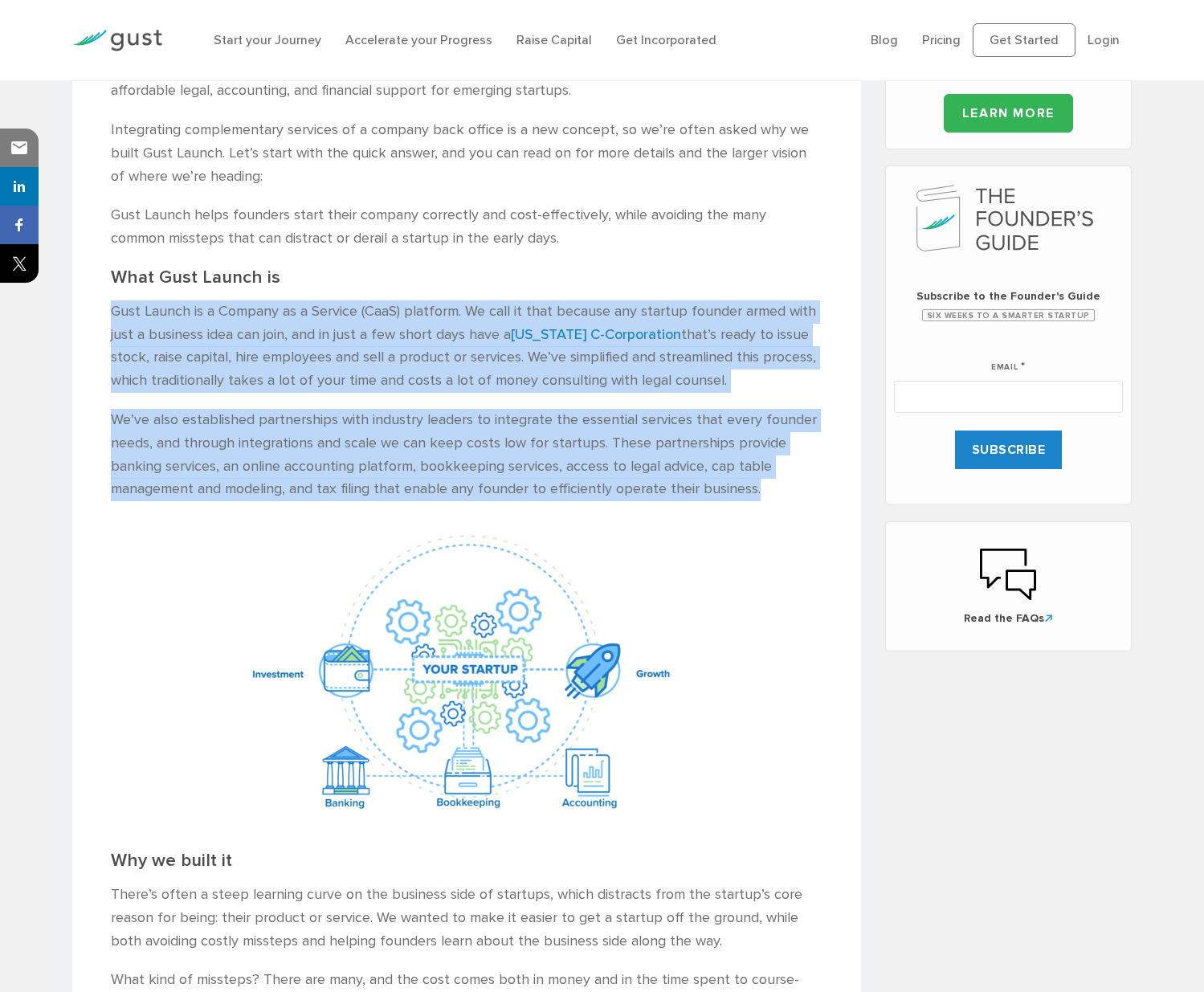
drag, startPoint x: 113, startPoint y: 302, endPoint x: 773, endPoint y: 468, distance: 680.6
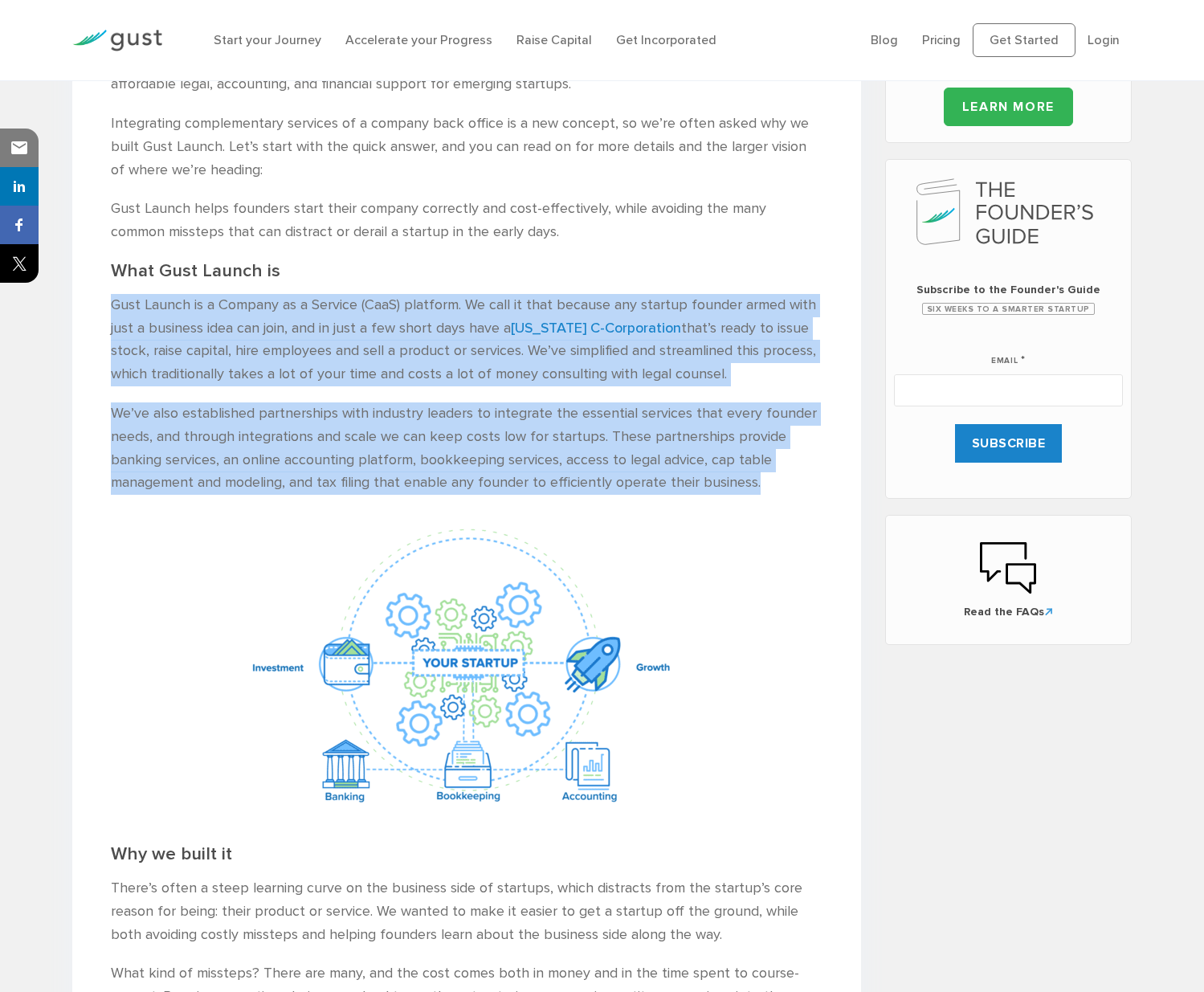
scroll to position [563, 0]
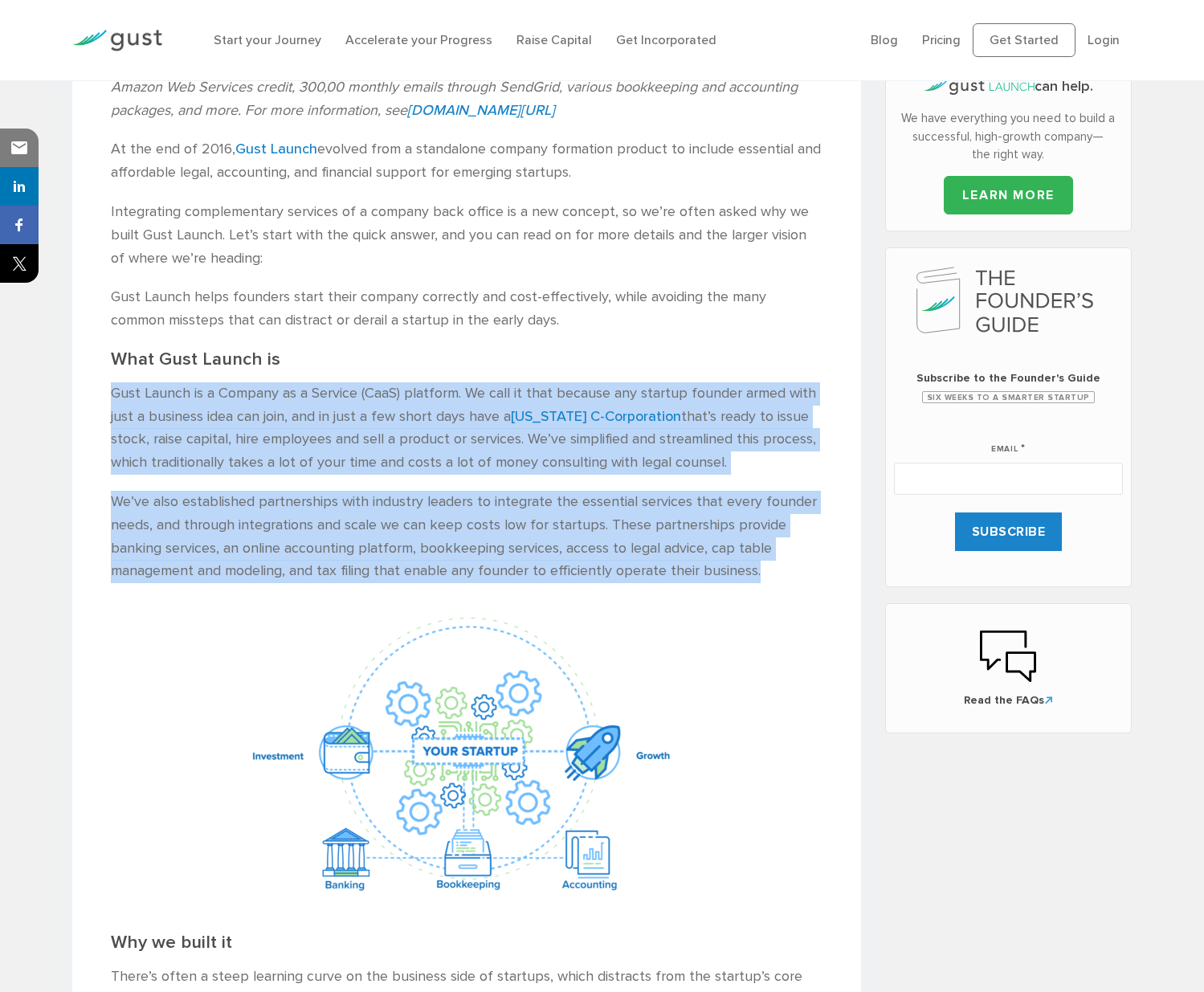
click at [131, 388] on p "Gust Launch is a Company as a Service (CaaS) platform. We call it that because …" at bounding box center [467, 428] width 711 height 92
drag, startPoint x: 112, startPoint y: 380, endPoint x: 761, endPoint y: 556, distance: 672.4
copy div "Gust Launch is a Company as a Service (CaaS) platform. We call it that because …"
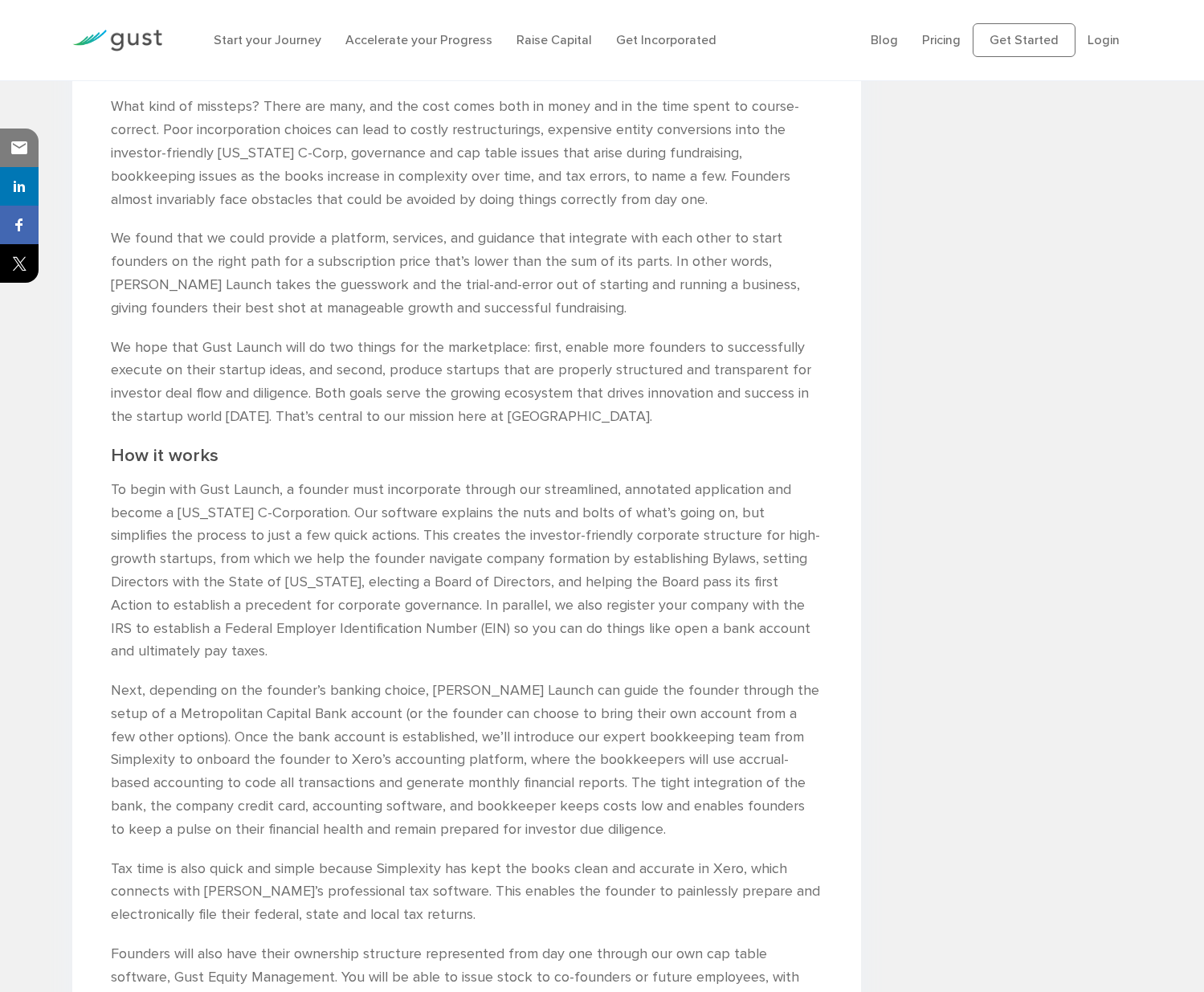
scroll to position [1606, 0]
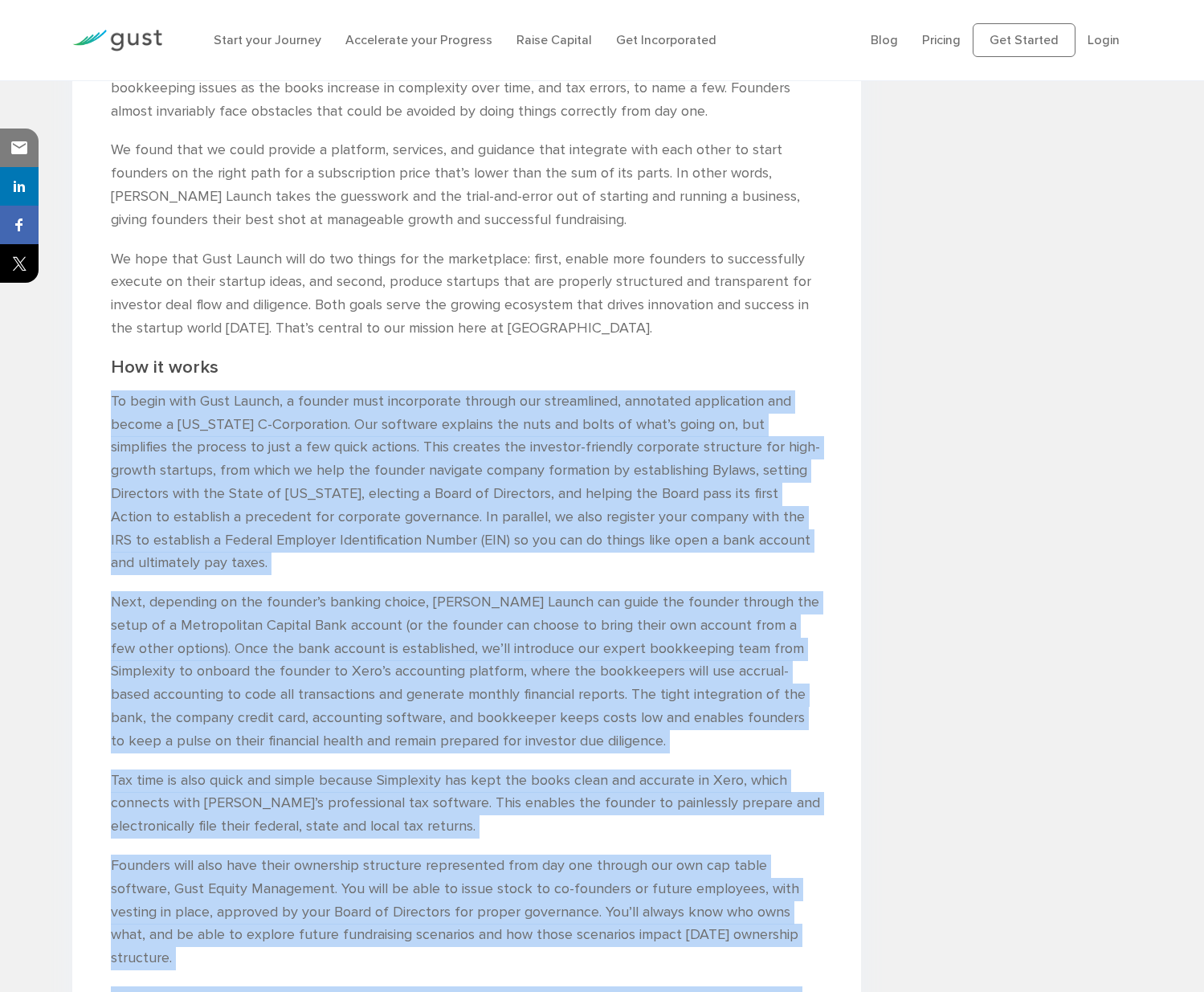
drag, startPoint x: 111, startPoint y: 373, endPoint x: 519, endPoint y: 919, distance: 681.6
click at [540, 970] on div "Why We Built Gust Launch [PERSON_NAME] , HEAD OF PRODUCT , GUST INC. [DATE]" at bounding box center [466, 142] width 789 height 2725
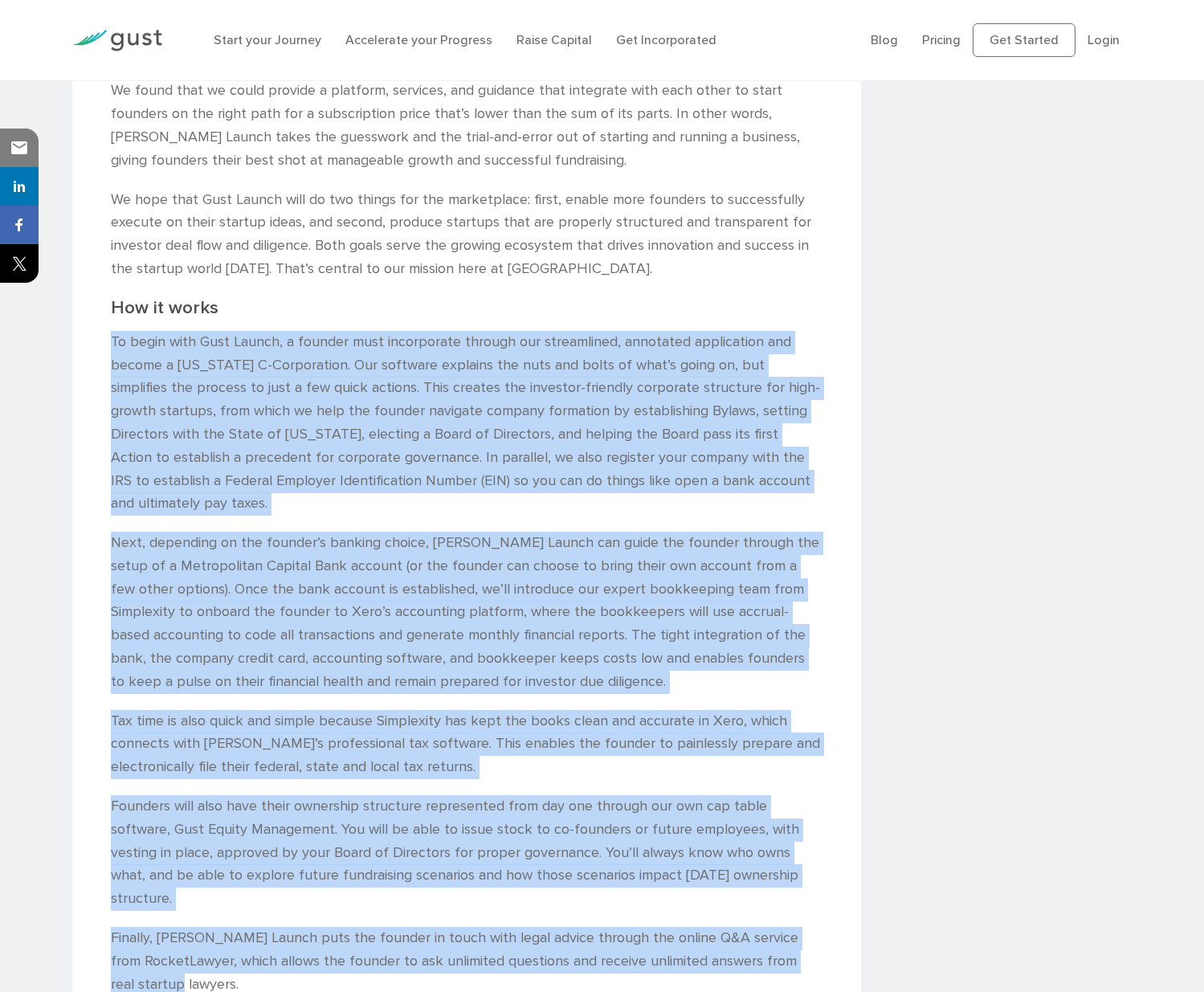
scroll to position [1931, 0]
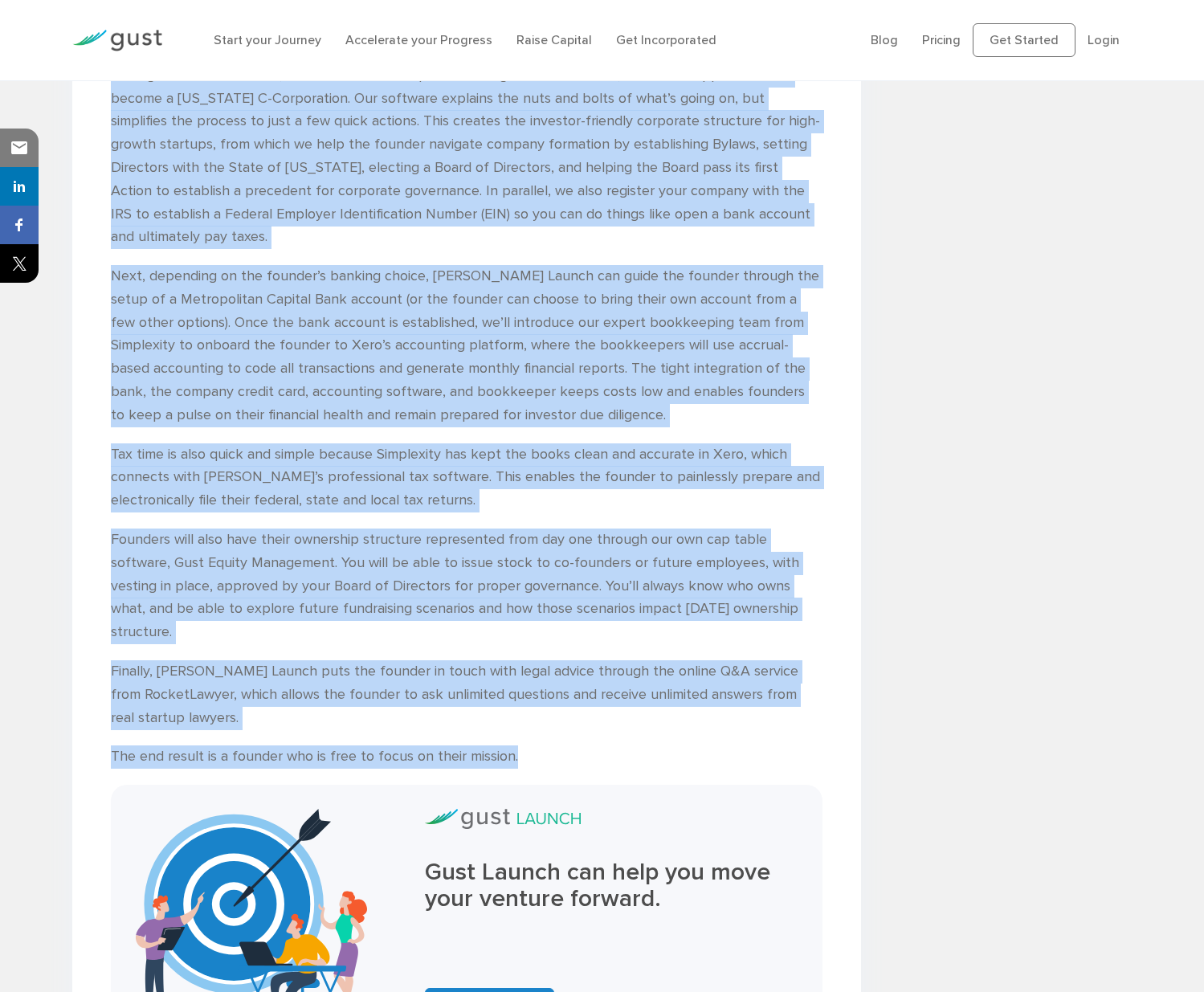
click at [524, 745] on p "The end result is a founder who is free to focus on their mission." at bounding box center [467, 757] width 711 height 24
copy div "Lo ipsum dolo Sita Consec, a elitsed doei temporincid utlabor etd magnaaliqua, …"
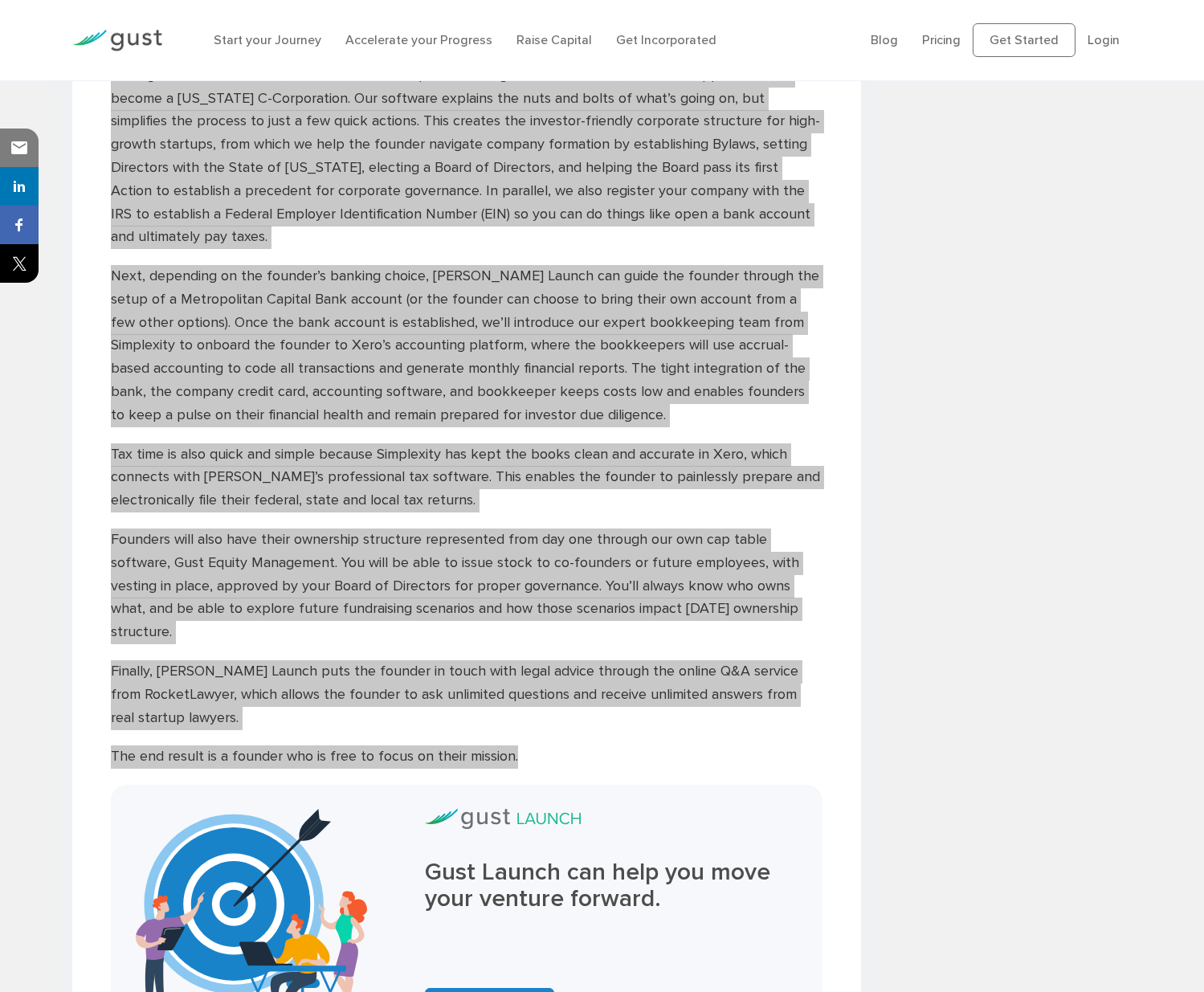
drag, startPoint x: 1197, startPoint y: 731, endPoint x: 660, endPoint y: 393, distance: 634.5
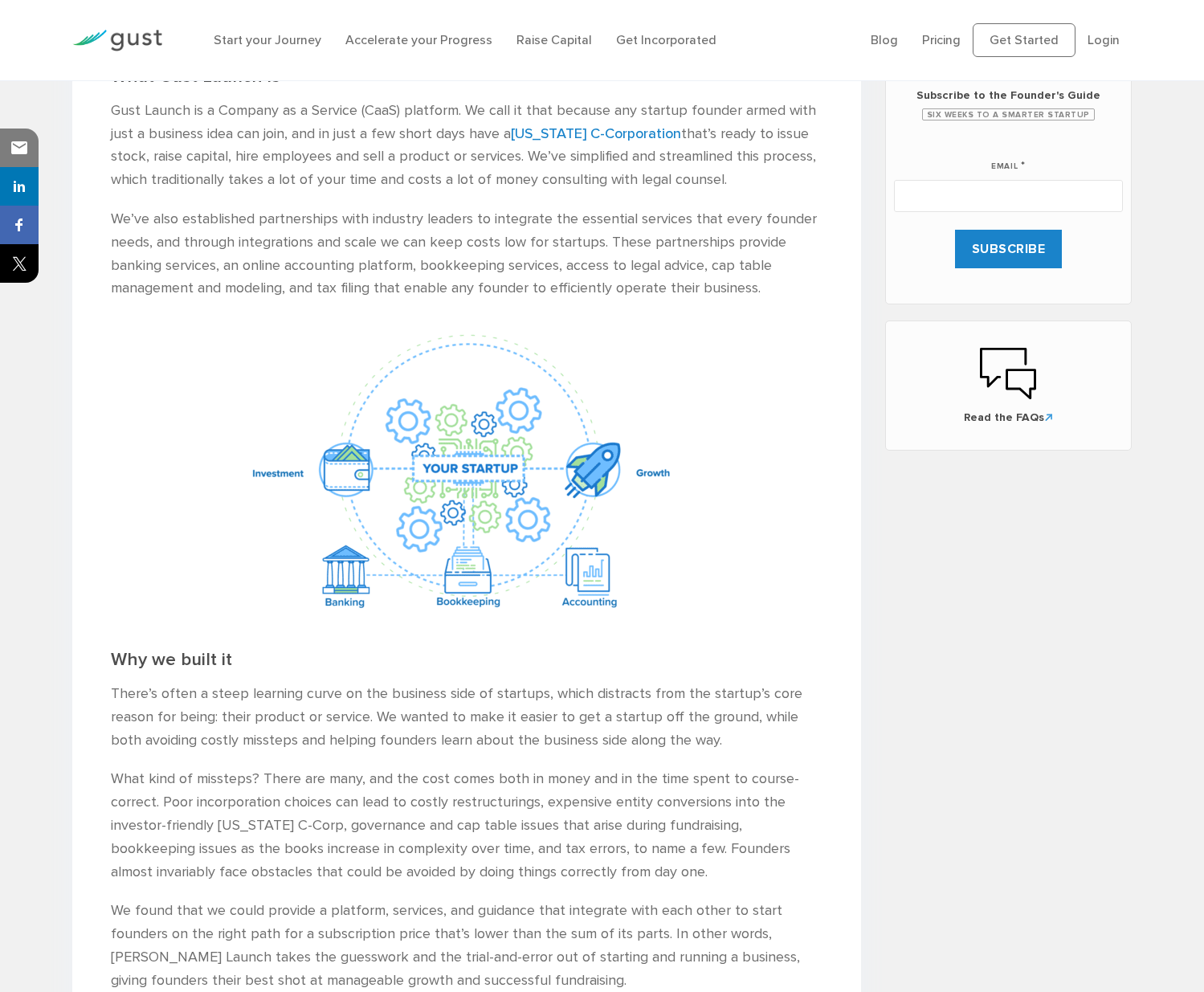
scroll to position [0, 0]
